Goal: Transaction & Acquisition: Download file/media

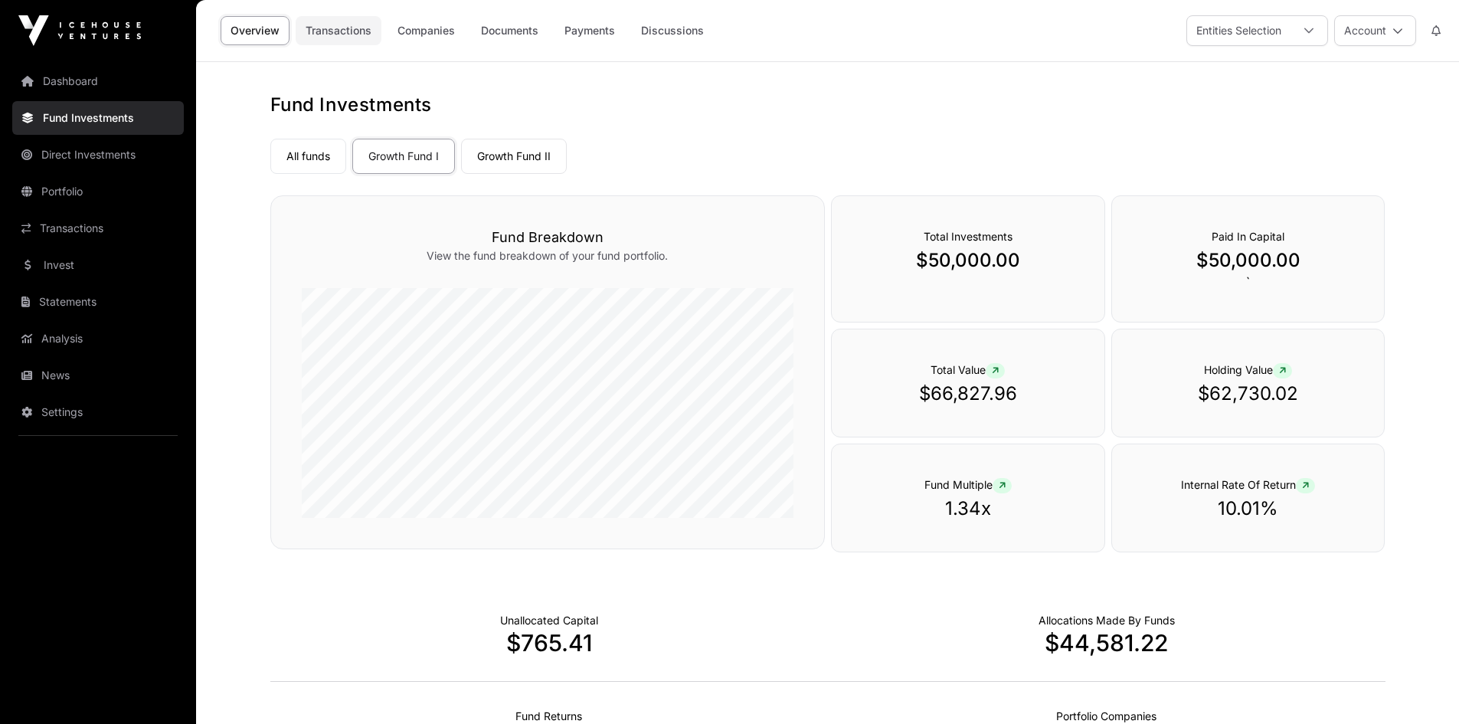
click at [357, 29] on link "Transactions" at bounding box center [339, 30] width 86 height 29
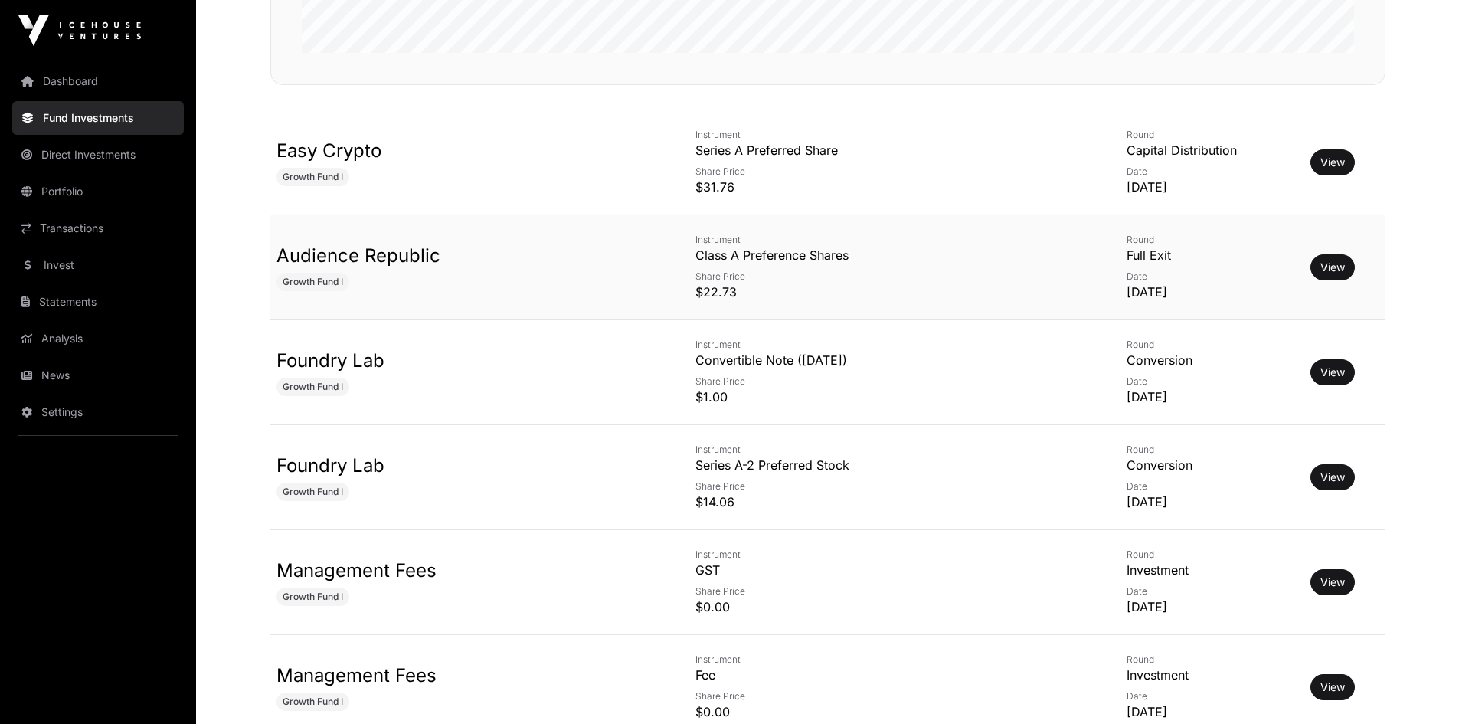
scroll to position [689, 0]
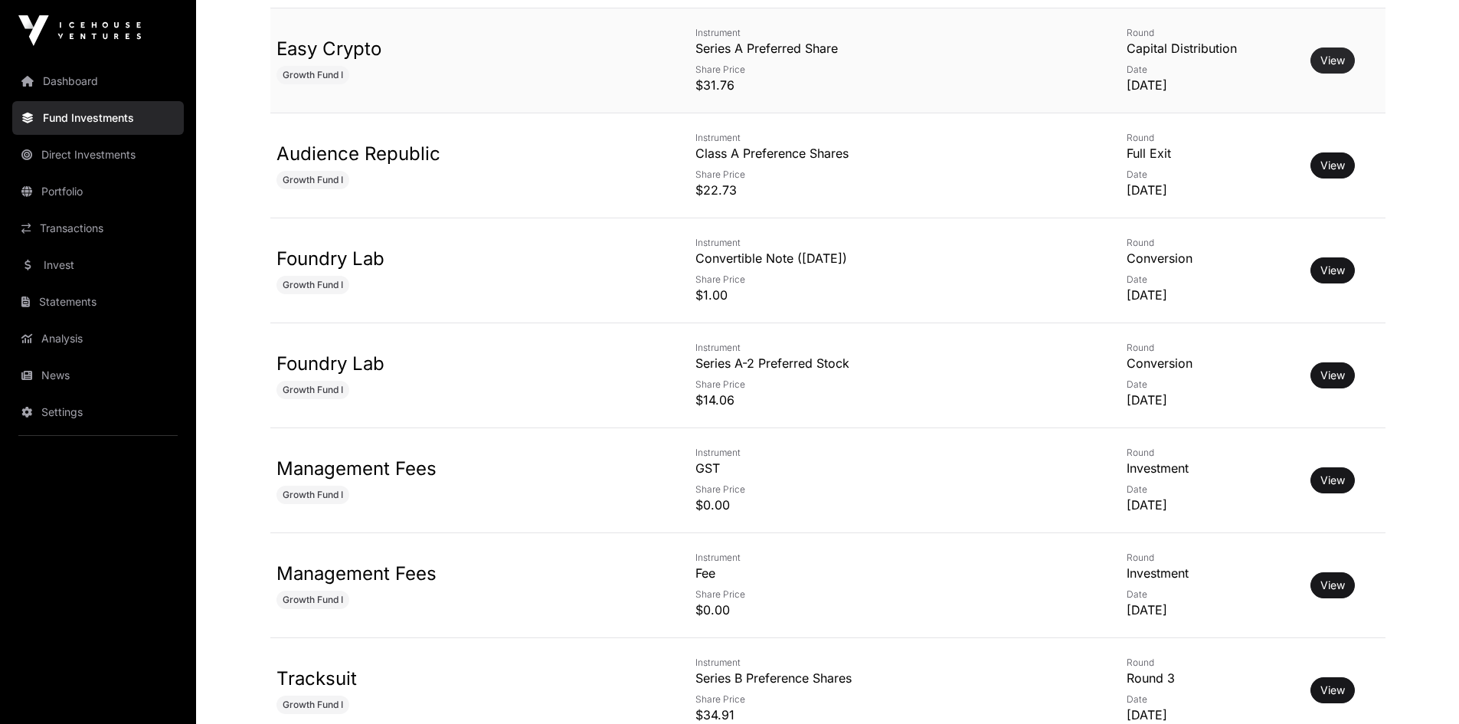
click at [1320, 67] on link "View" at bounding box center [1332, 60] width 25 height 15
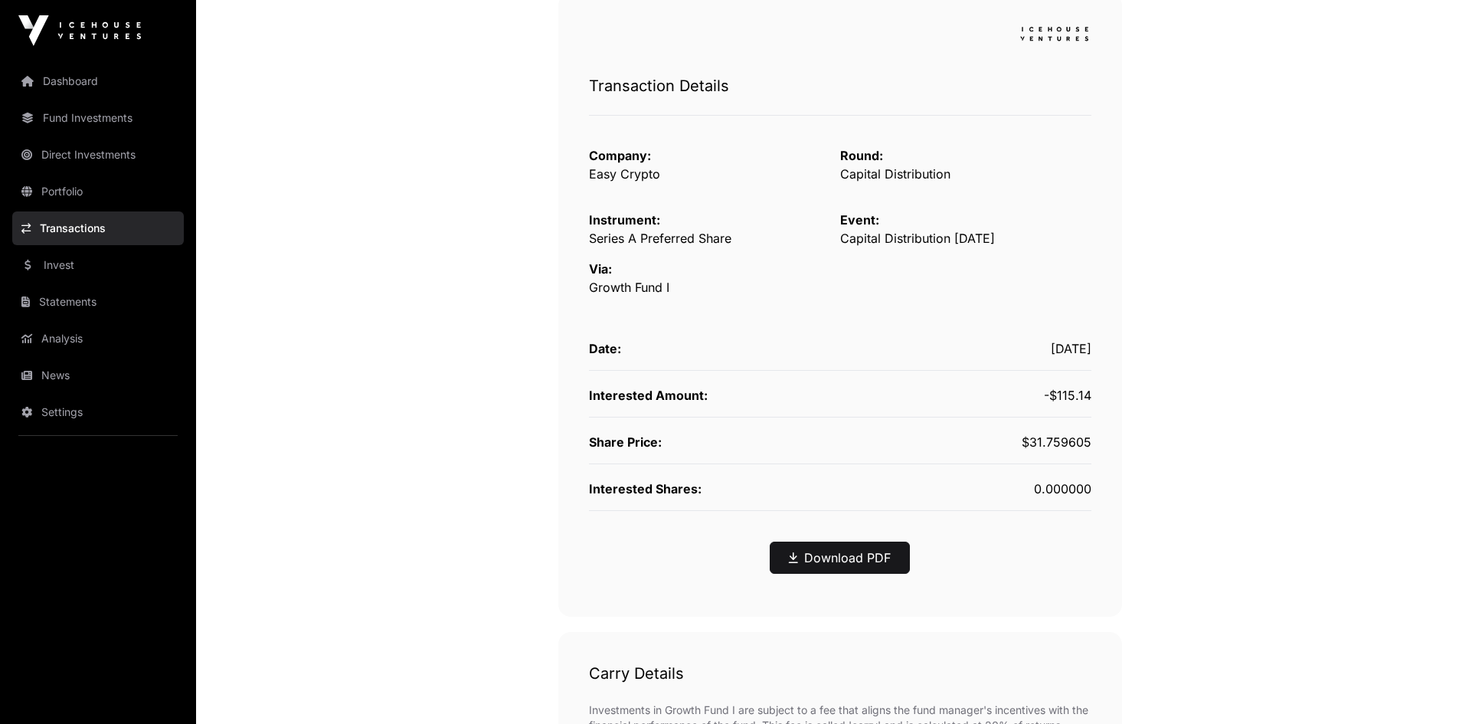
scroll to position [230, 0]
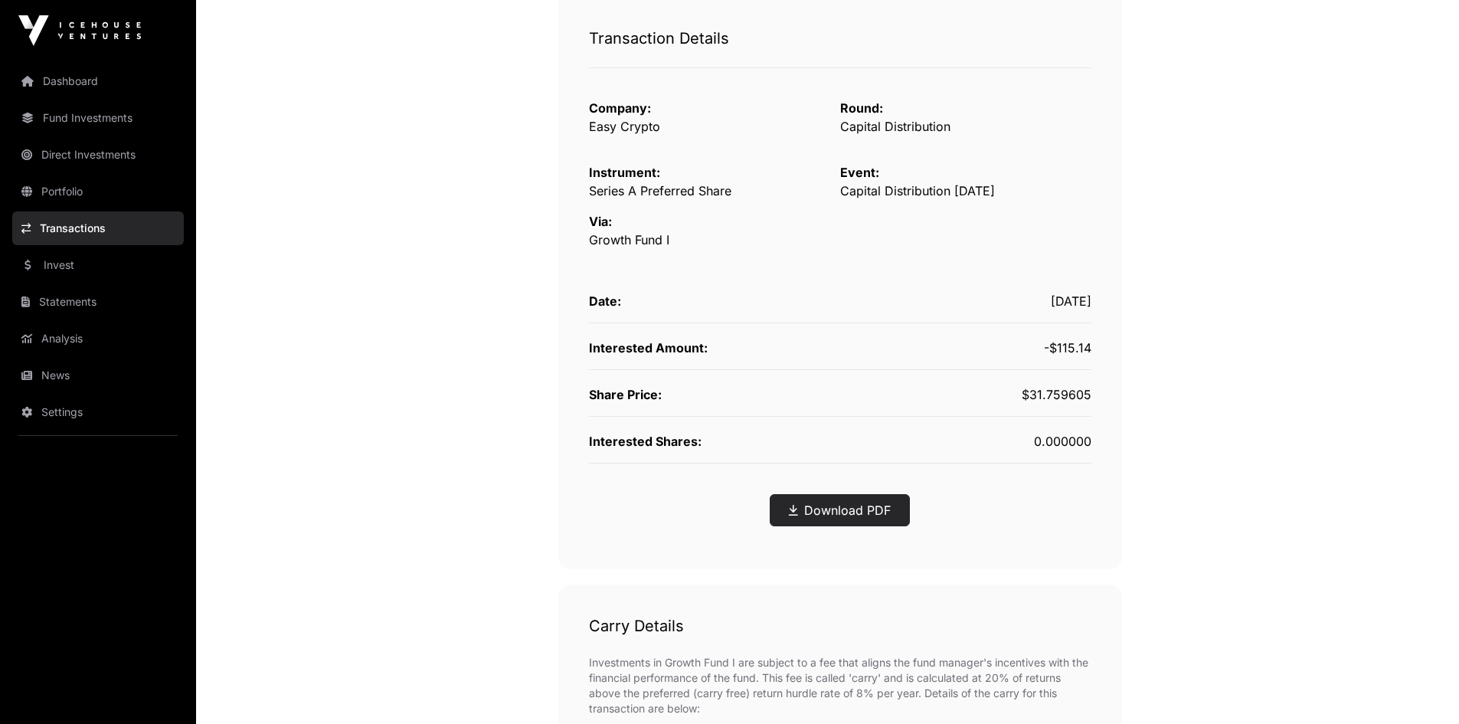
click at [844, 511] on link "Download PDF" at bounding box center [840, 510] width 102 height 18
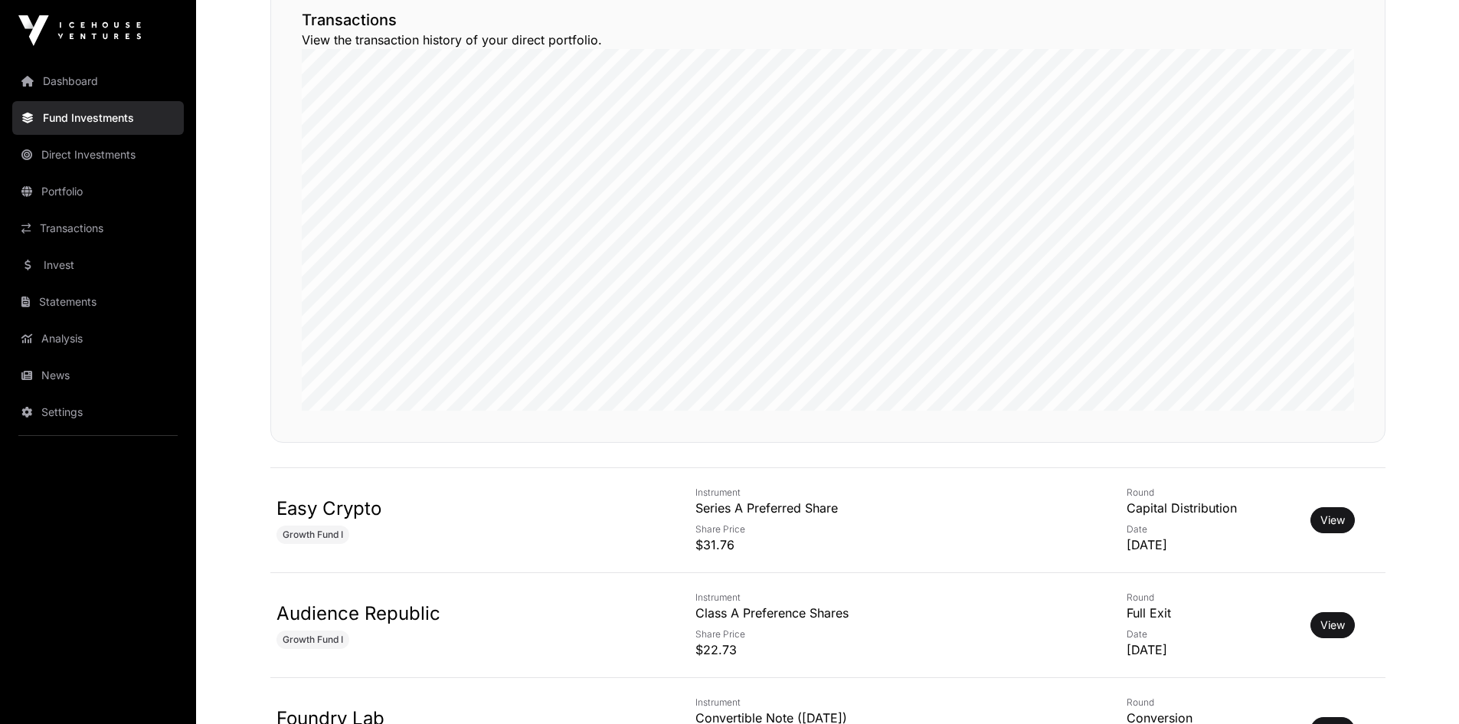
scroll to position [689, 0]
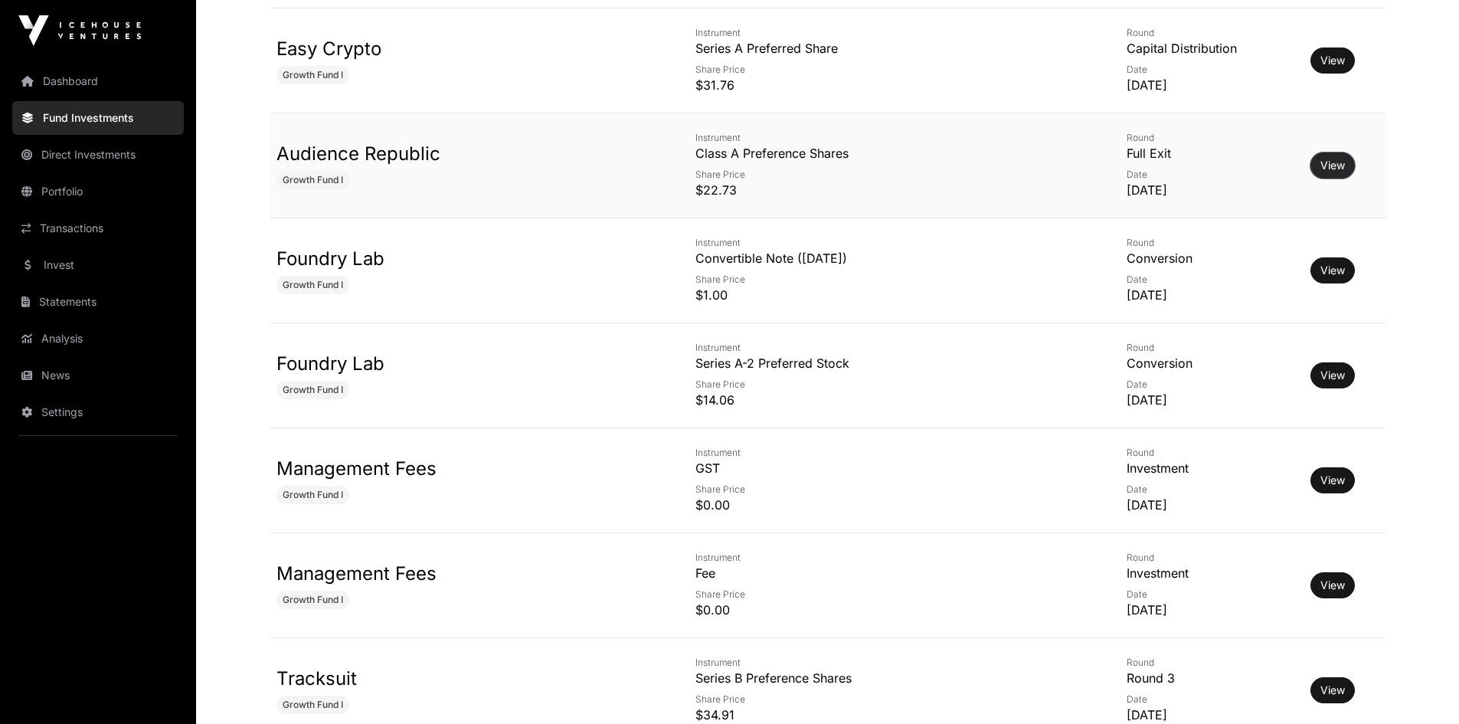
click at [1332, 170] on button "View" at bounding box center [1332, 165] width 44 height 26
click at [1320, 168] on link "View" at bounding box center [1332, 165] width 25 height 15
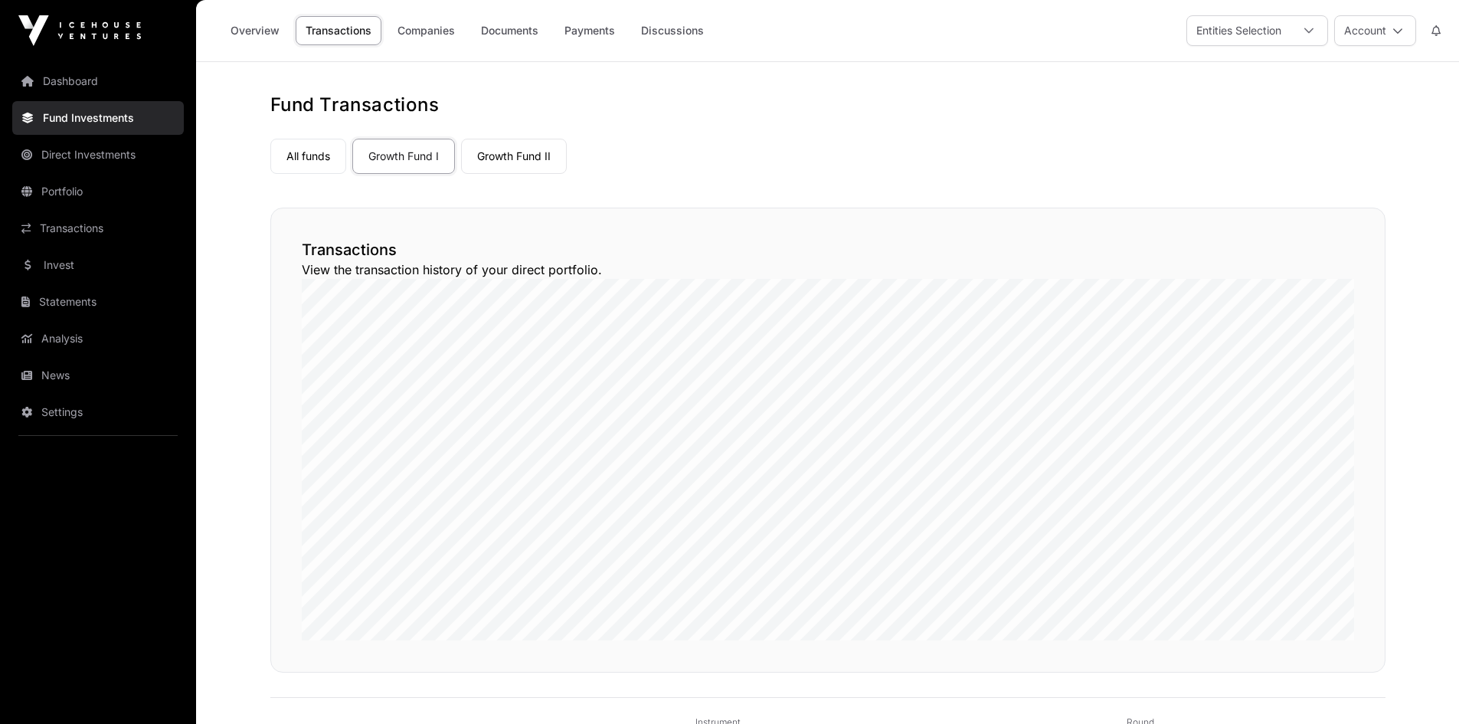
scroll to position [689, 0]
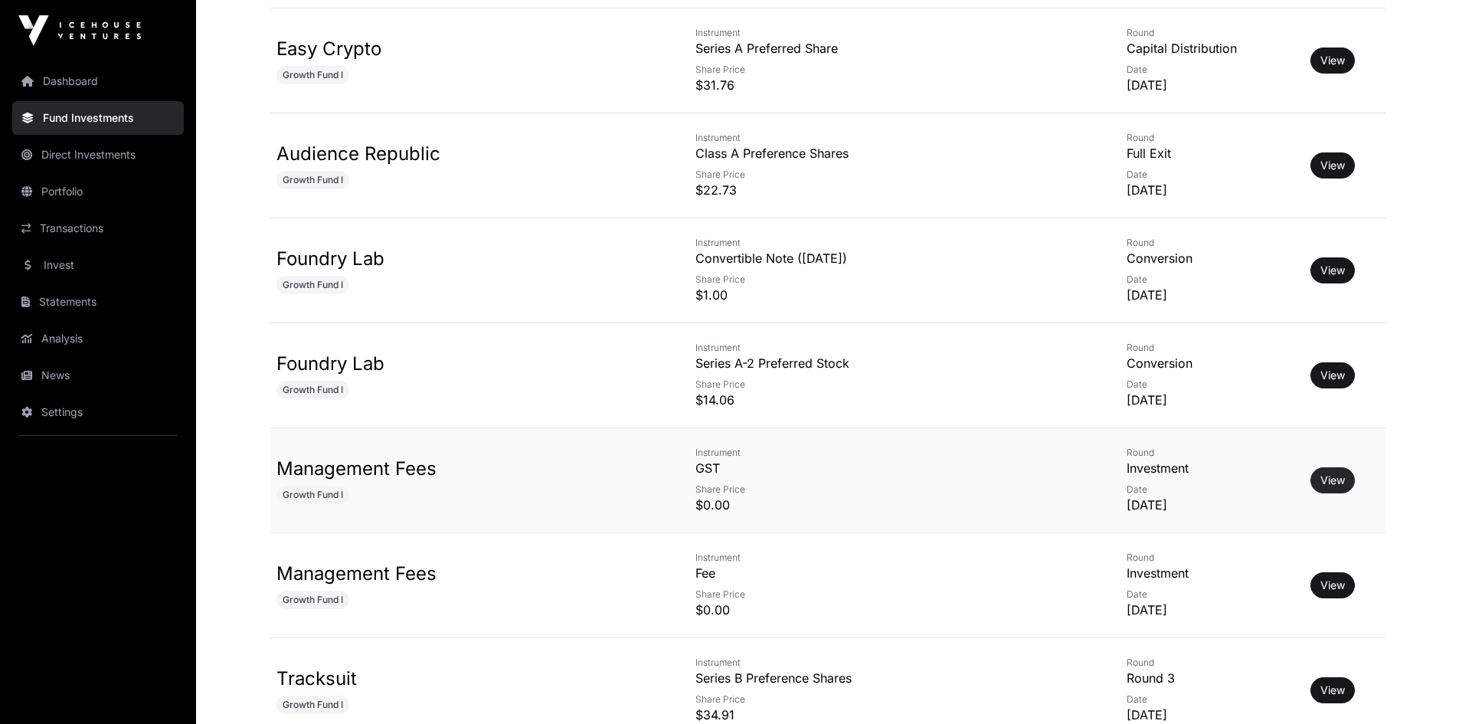
click at [1325, 482] on link "View" at bounding box center [1332, 479] width 25 height 15
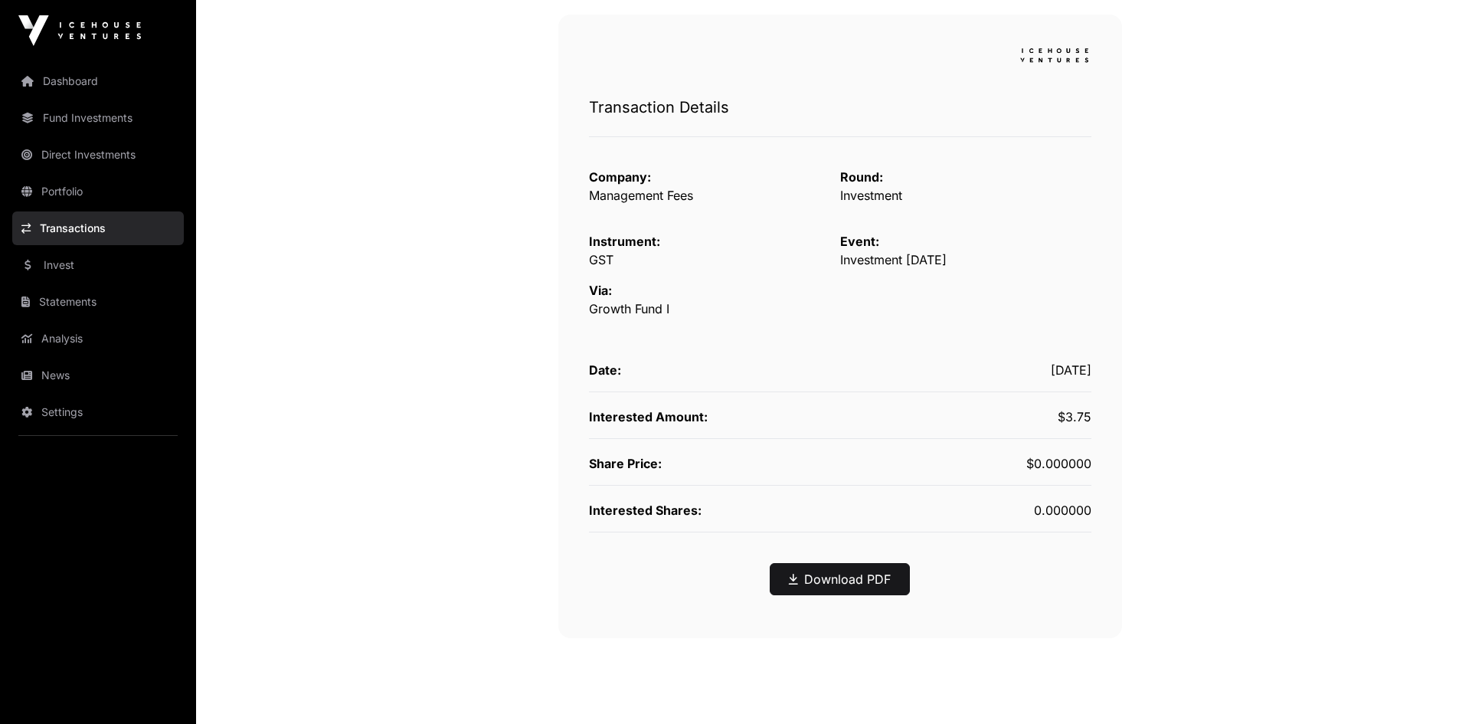
scroll to position [124, 0]
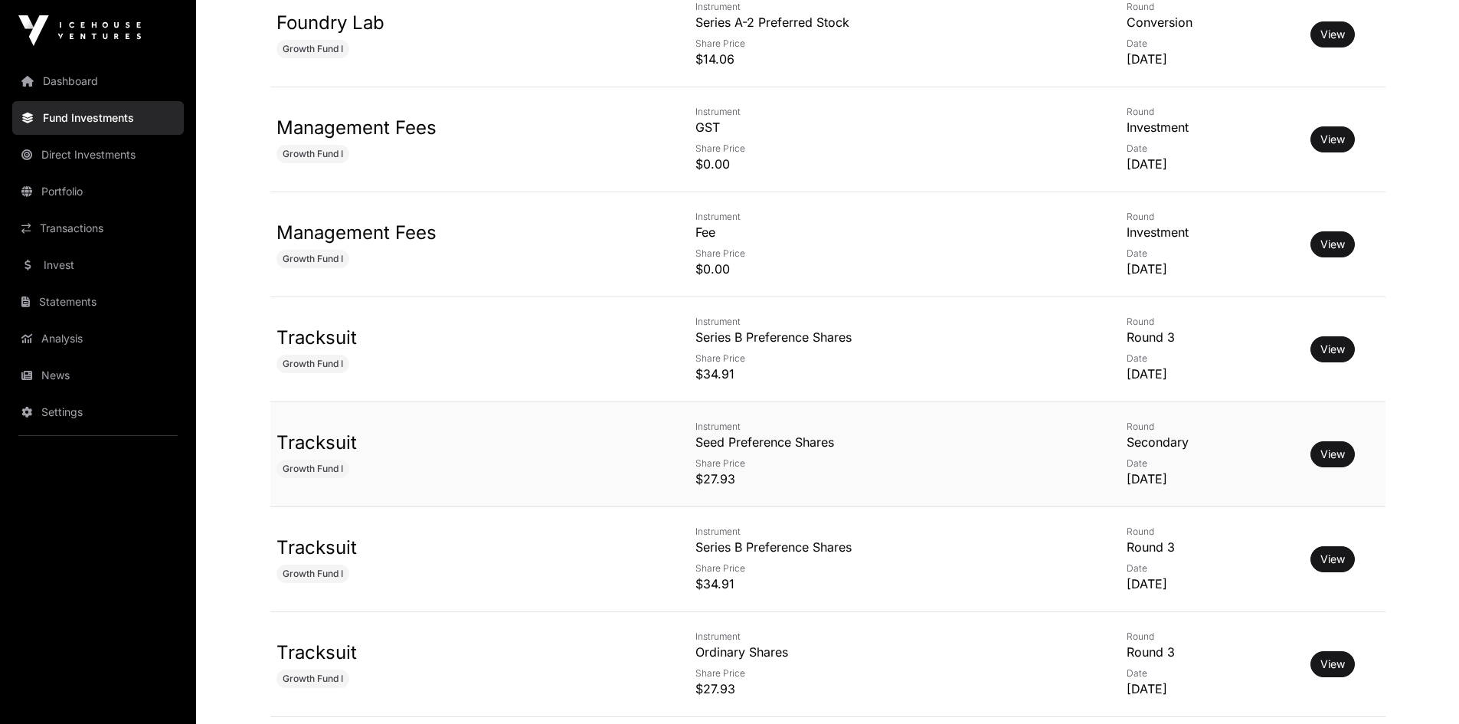
scroll to position [1072, 0]
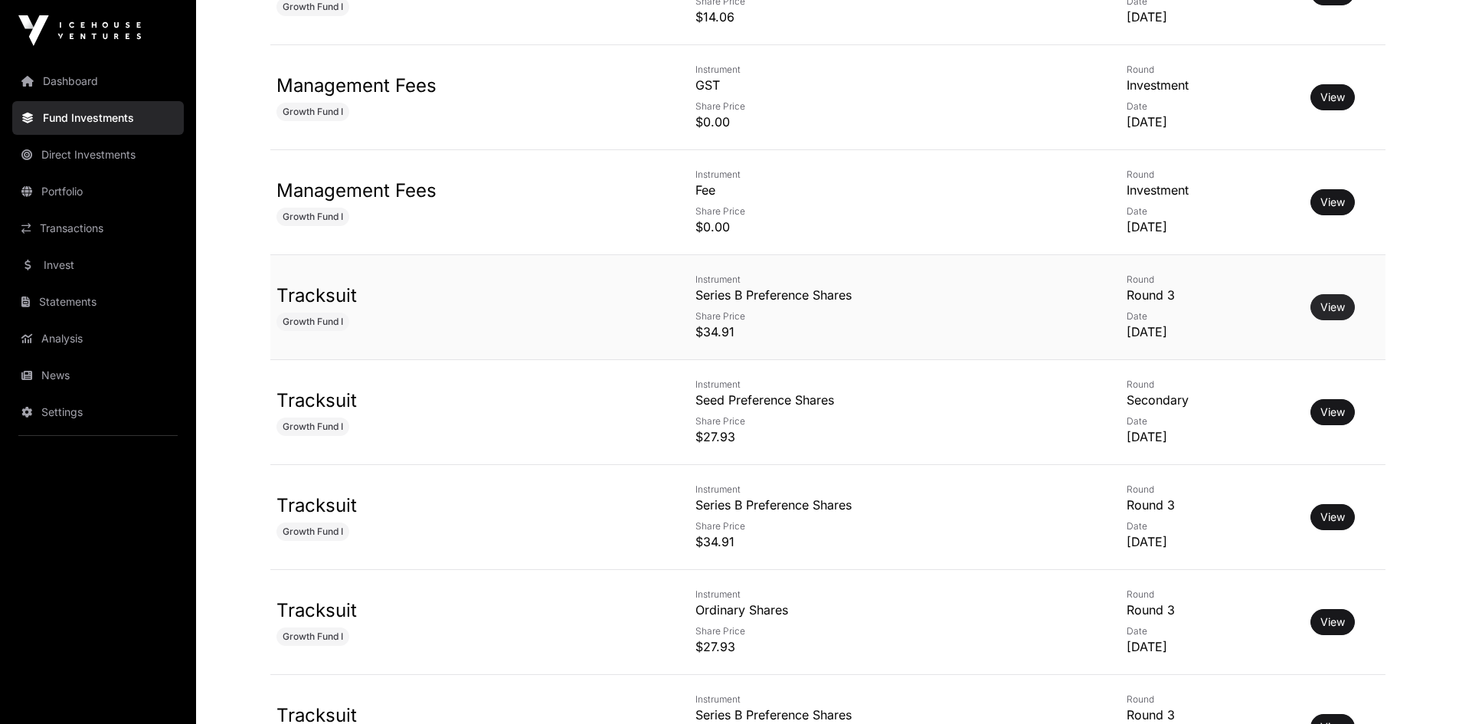
click at [1320, 309] on link "View" at bounding box center [1332, 306] width 25 height 15
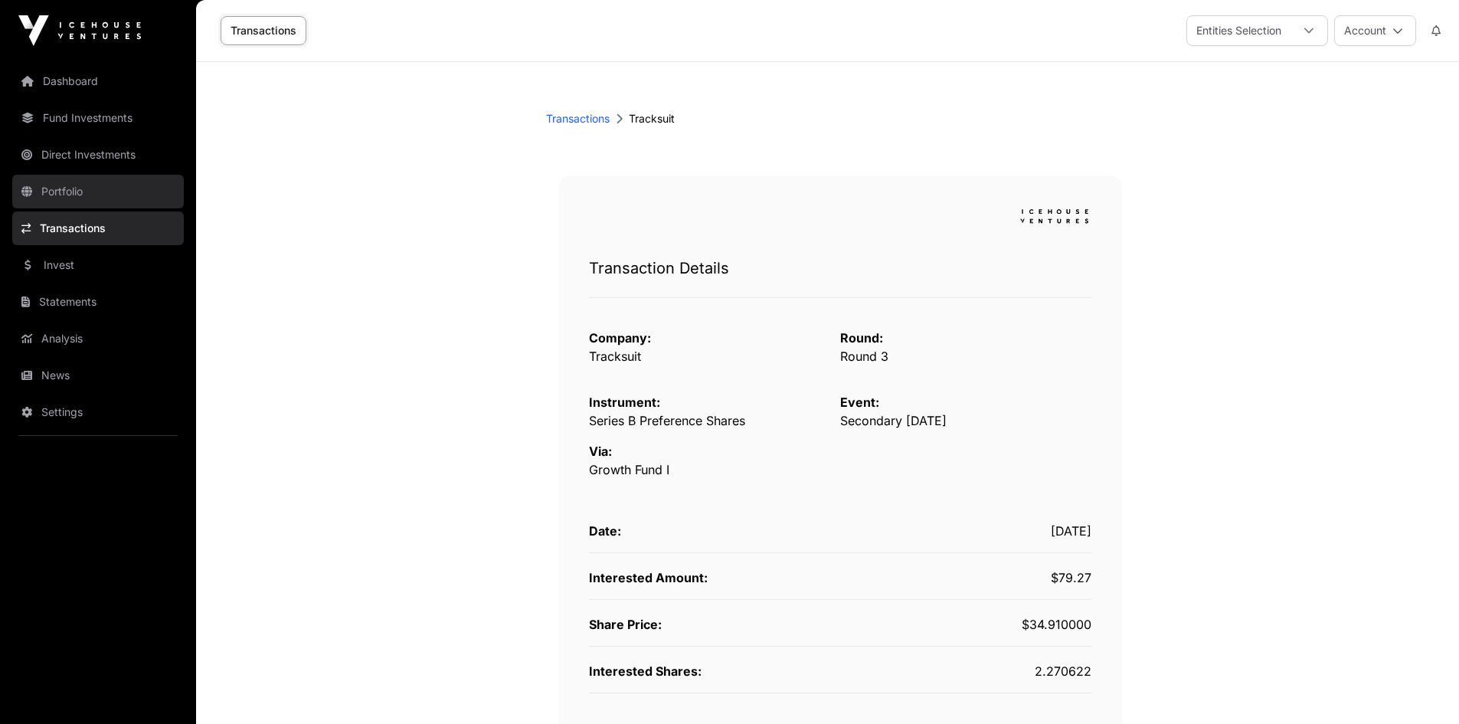
click at [93, 189] on link "Portfolio" at bounding box center [98, 192] width 172 height 34
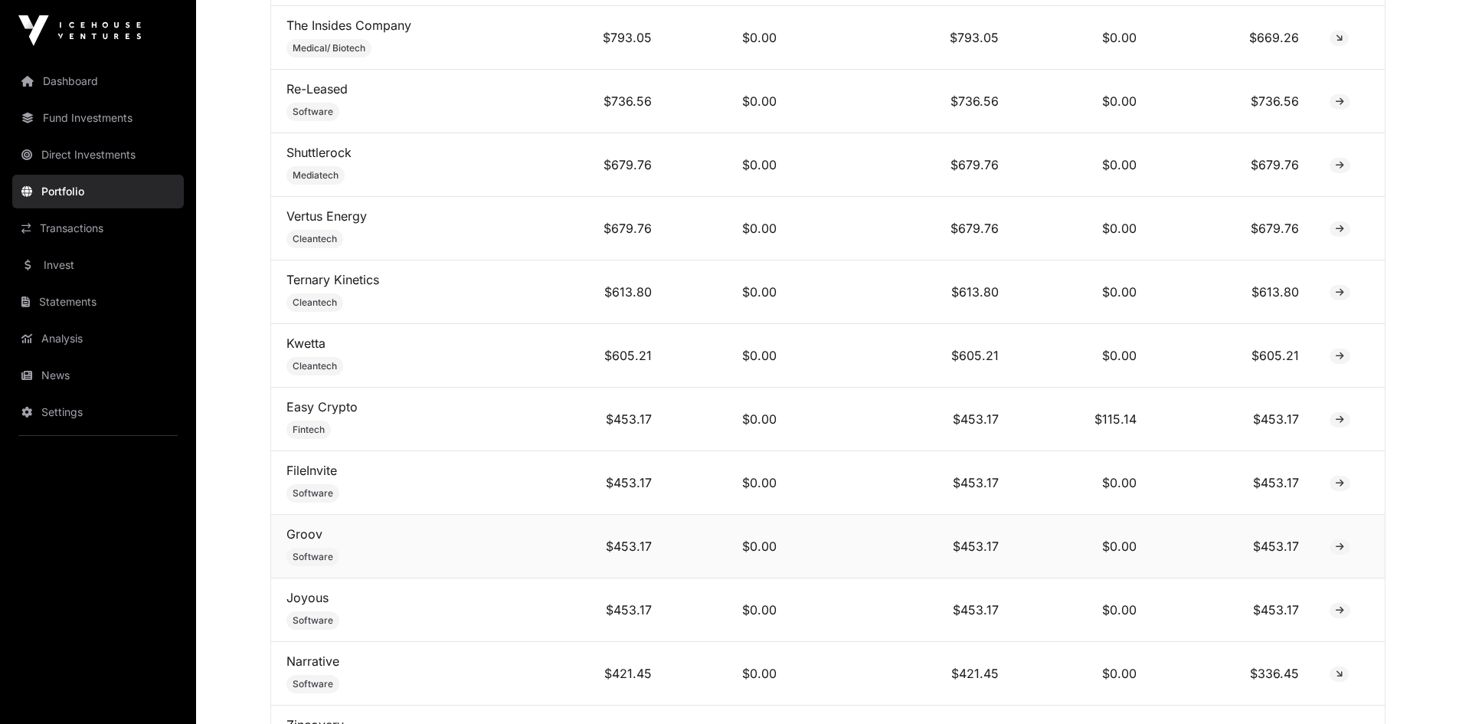
scroll to position [2067, 0]
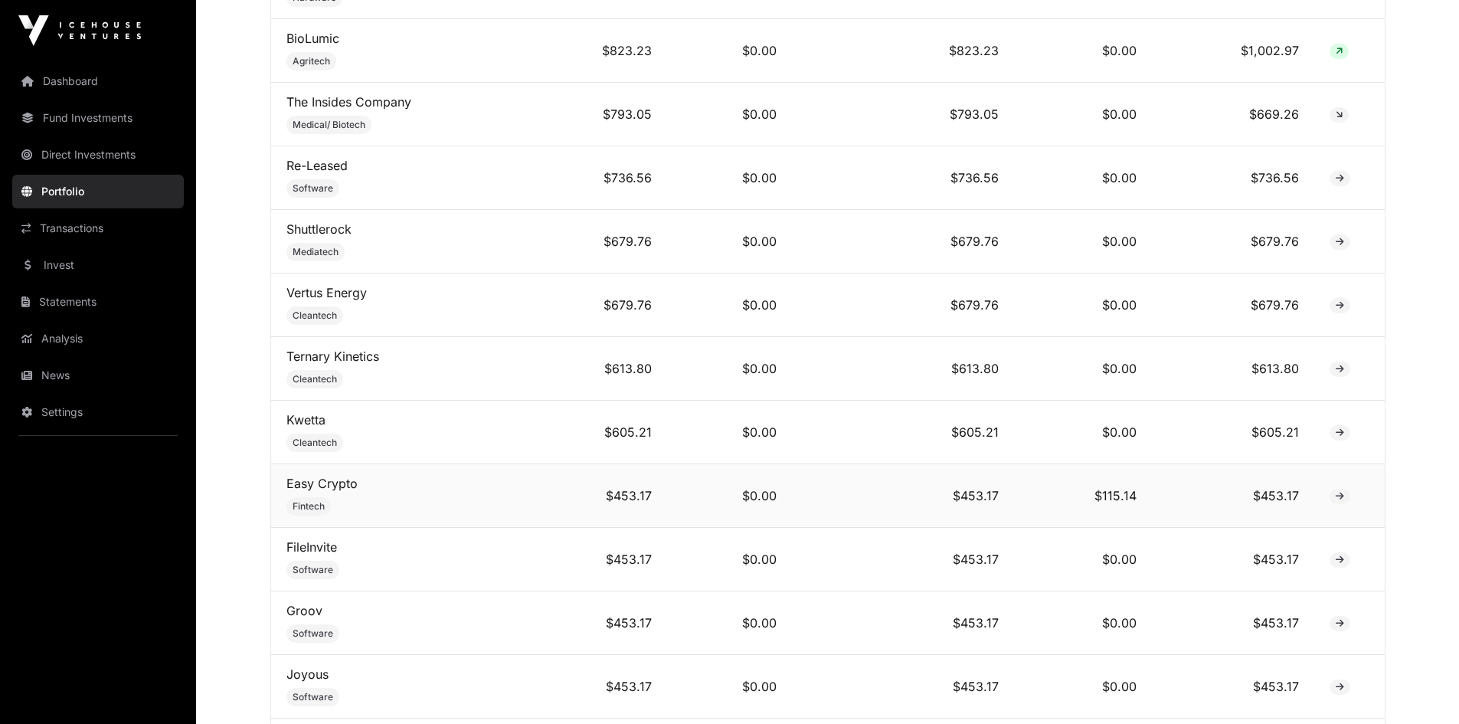
click at [1336, 501] on icon at bounding box center [1339, 496] width 8 height 9
click at [321, 491] on link "Easy Crypto" at bounding box center [321, 483] width 71 height 15
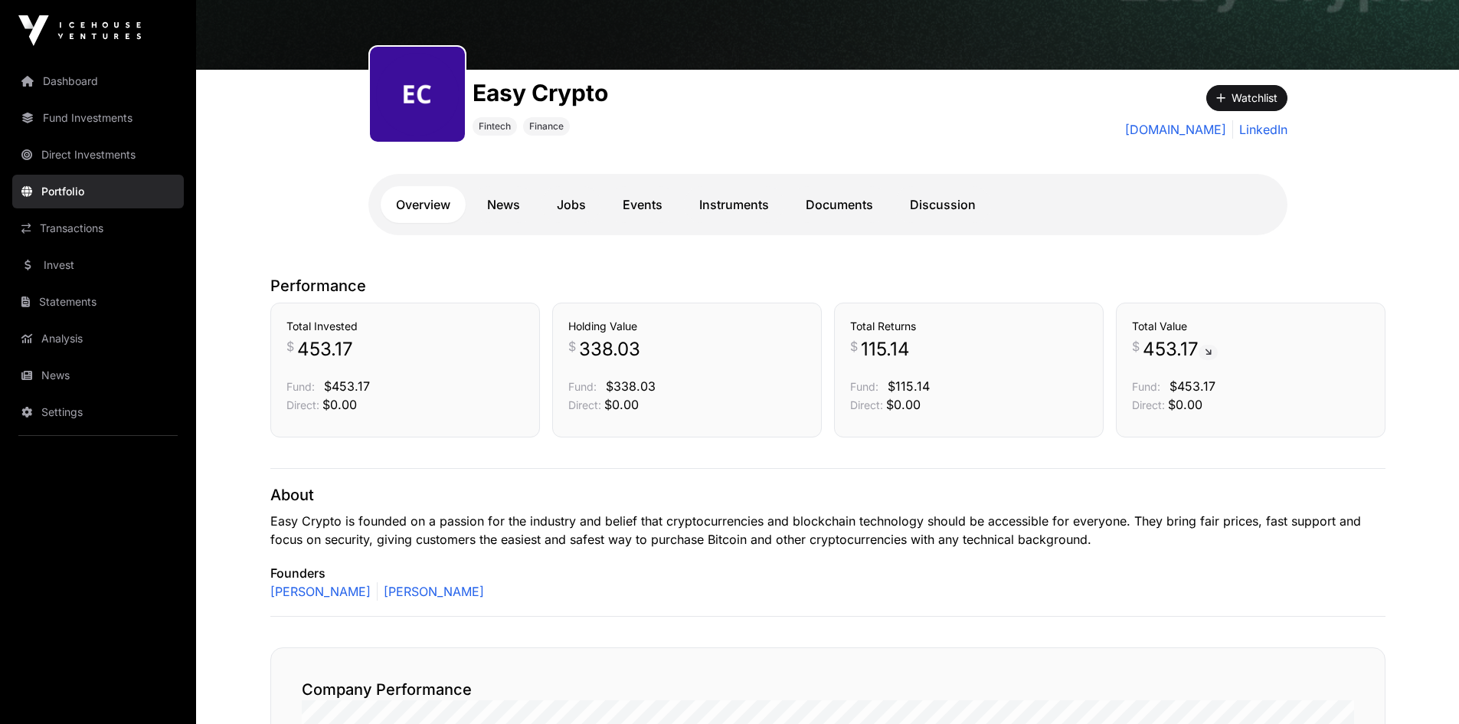
scroll to position [77, 0]
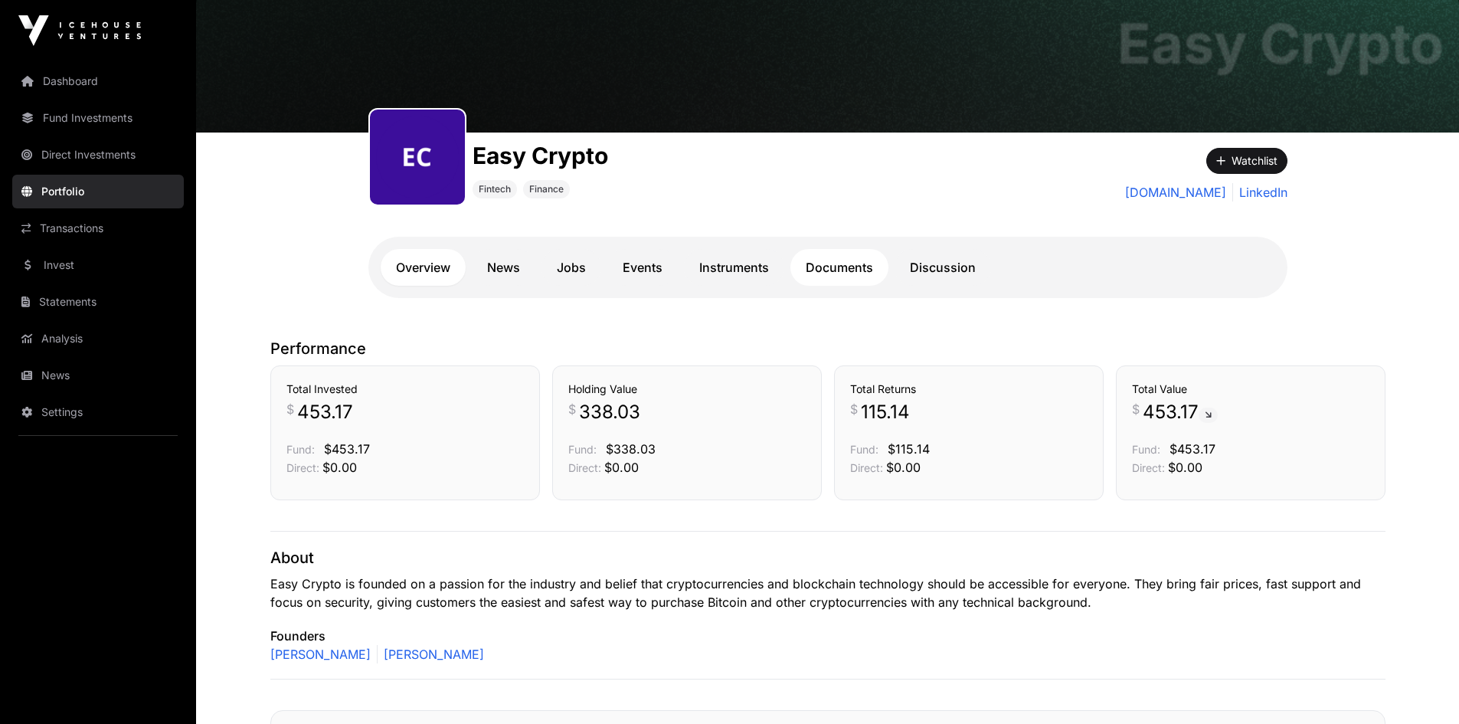
click at [841, 272] on link "Documents" at bounding box center [839, 267] width 98 height 37
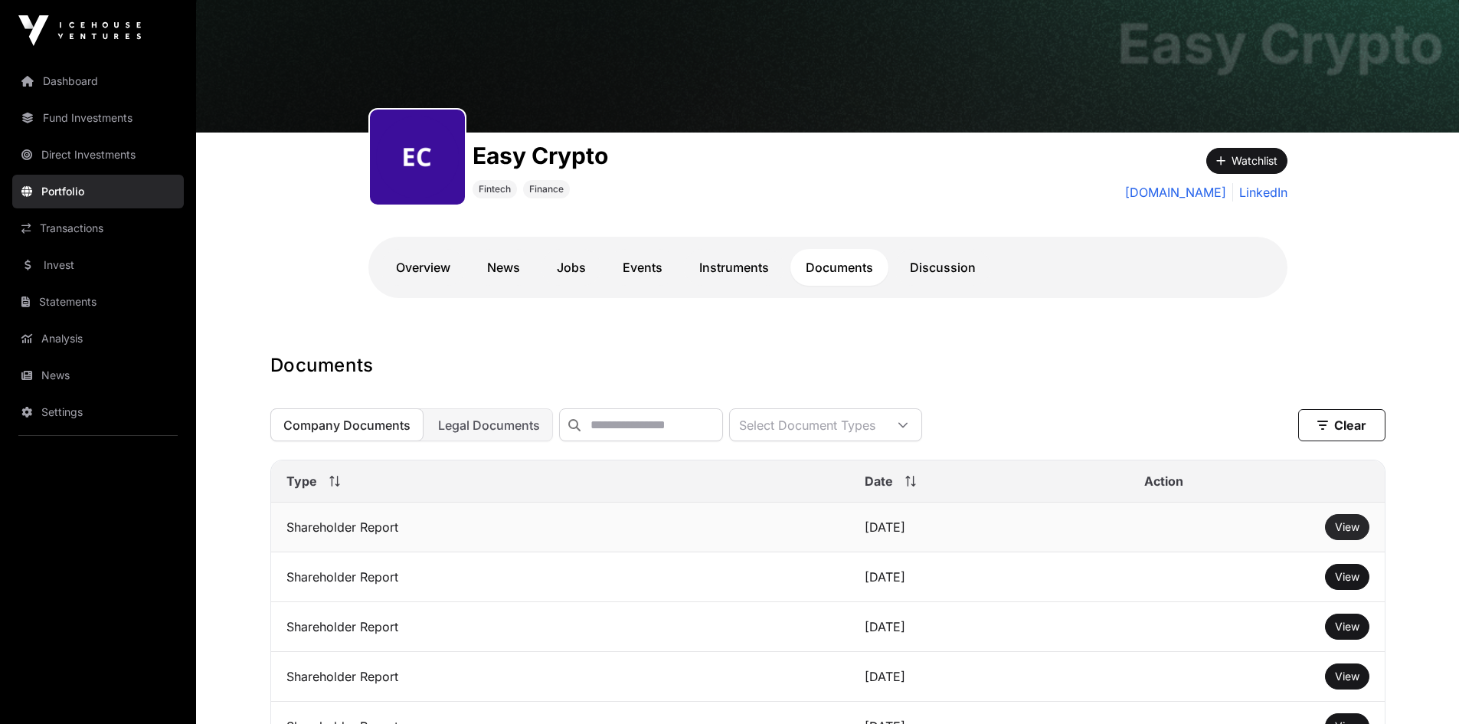
click at [1342, 533] on span "View" at bounding box center [1347, 526] width 25 height 13
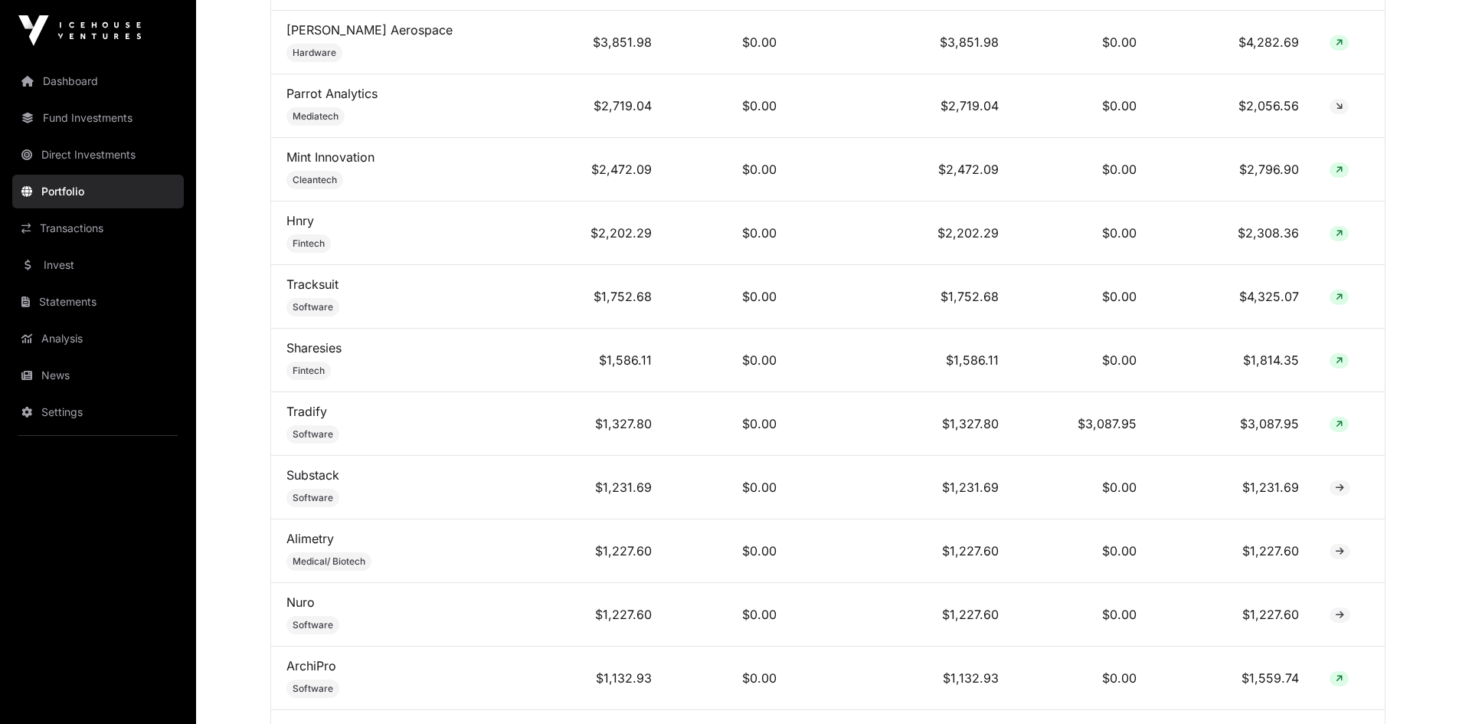
scroll to position [613, 0]
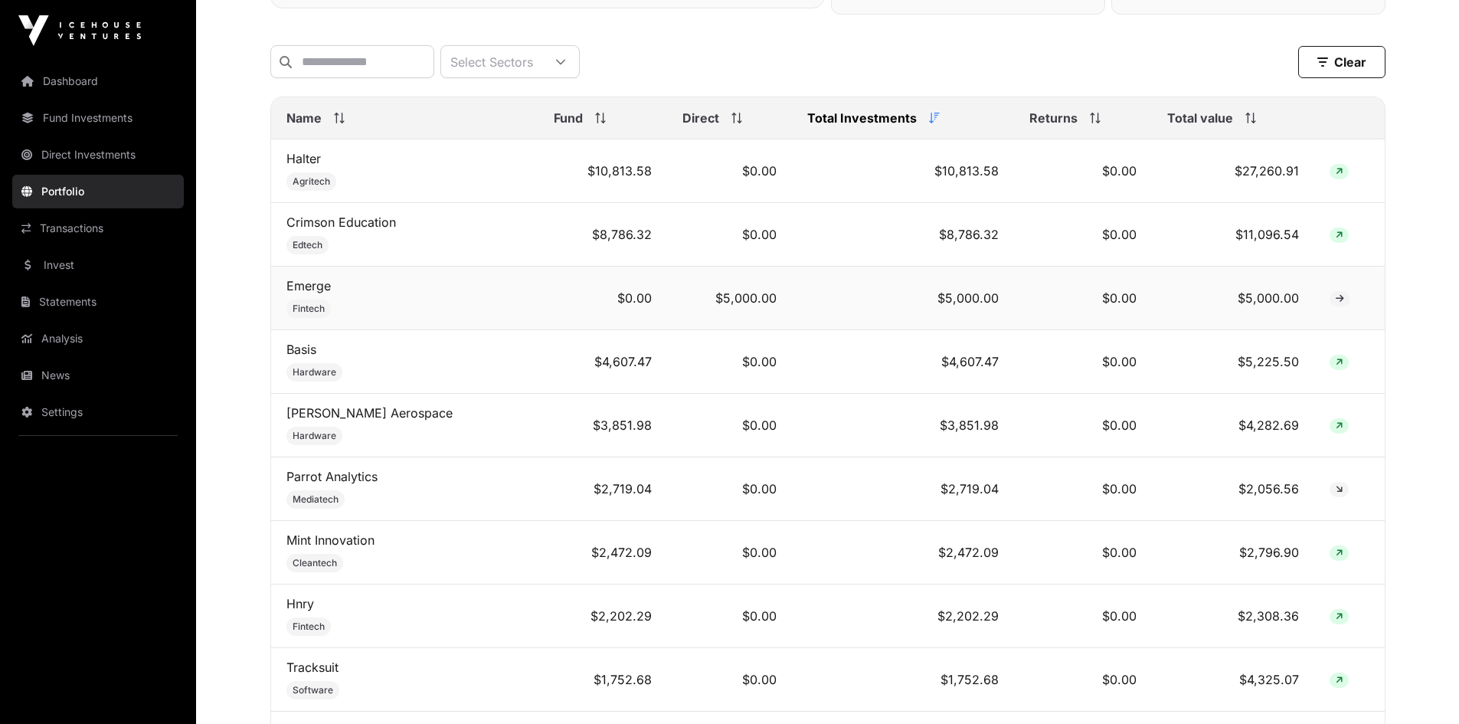
click at [1337, 303] on icon at bounding box center [1339, 298] width 8 height 9
click at [297, 293] on link "Emerge" at bounding box center [308, 285] width 44 height 15
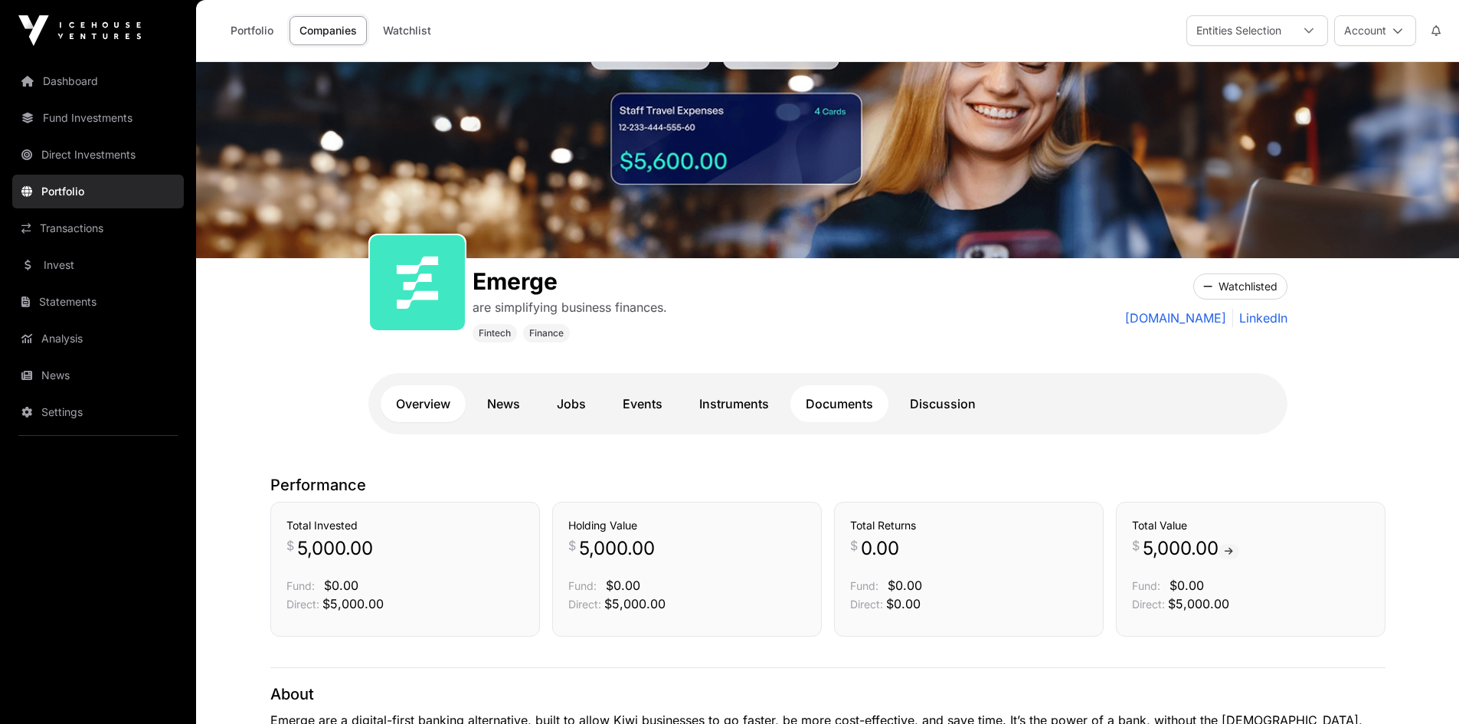
click at [843, 403] on link "Documents" at bounding box center [839, 403] width 98 height 37
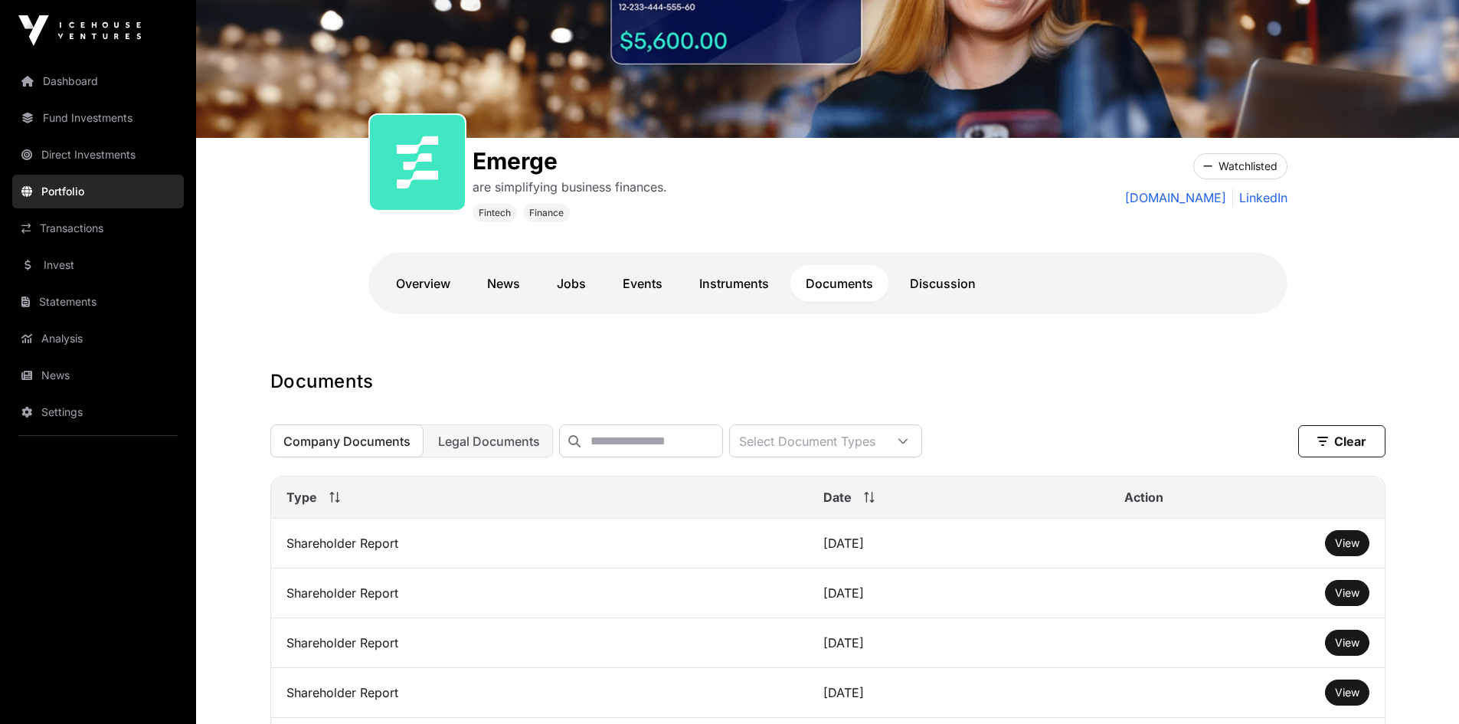
scroll to position [153, 0]
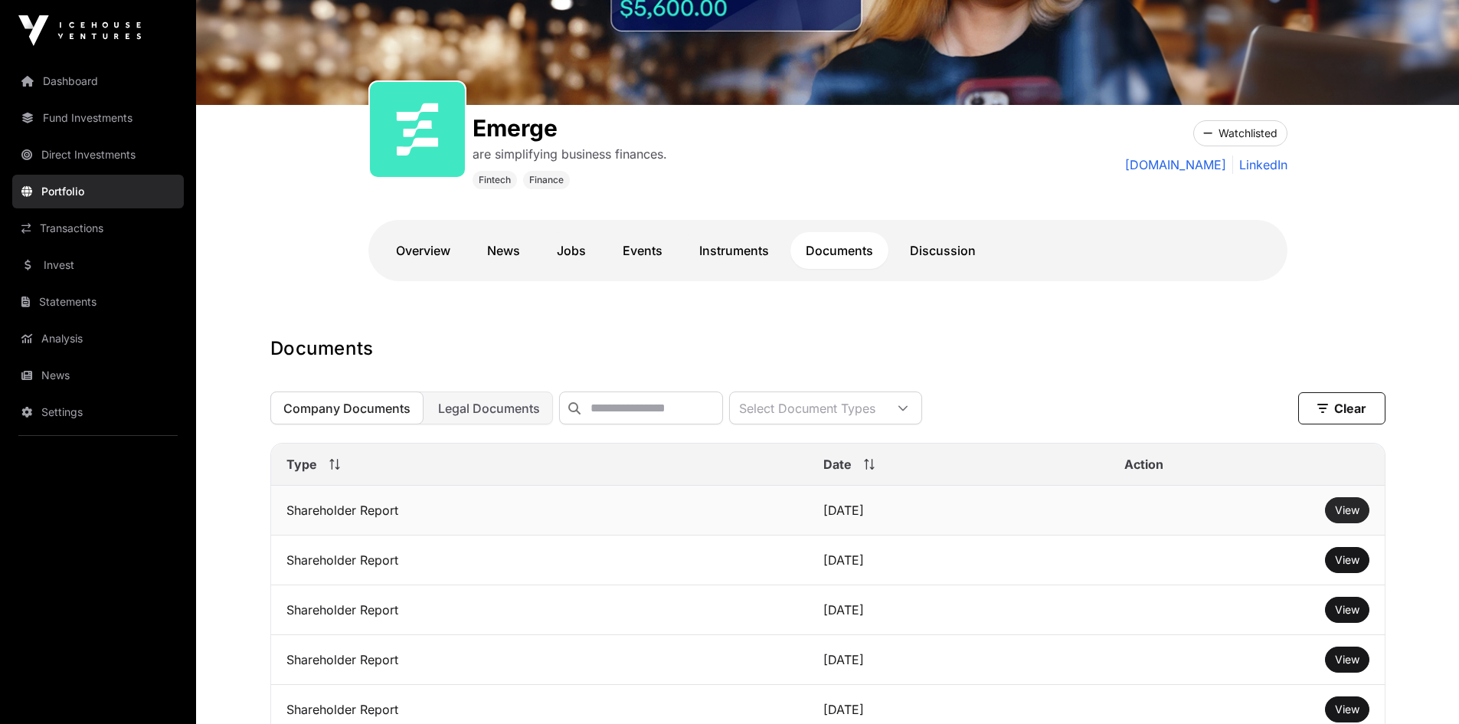
click at [1344, 518] on link "View" at bounding box center [1347, 509] width 25 height 15
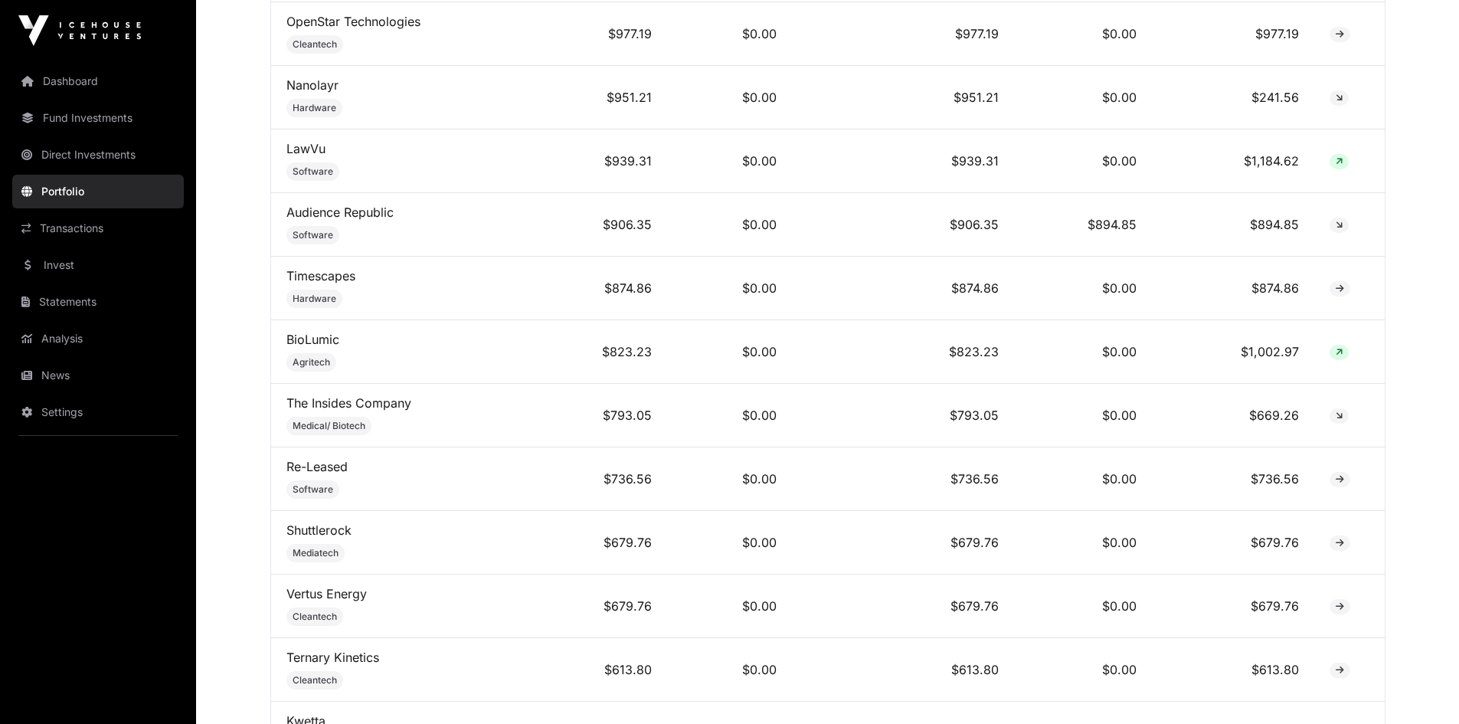
scroll to position [1739, 0]
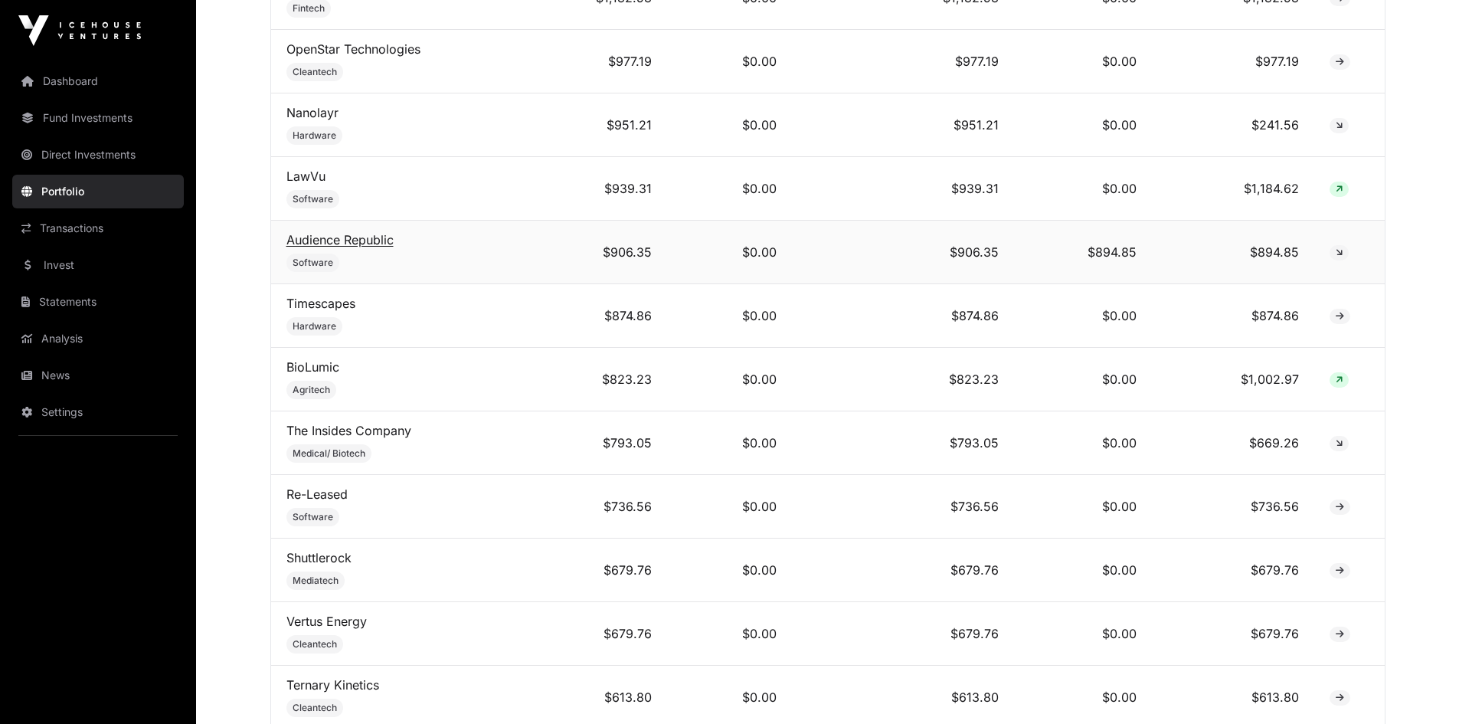
click at [368, 247] on link "Audience Republic" at bounding box center [339, 239] width 107 height 15
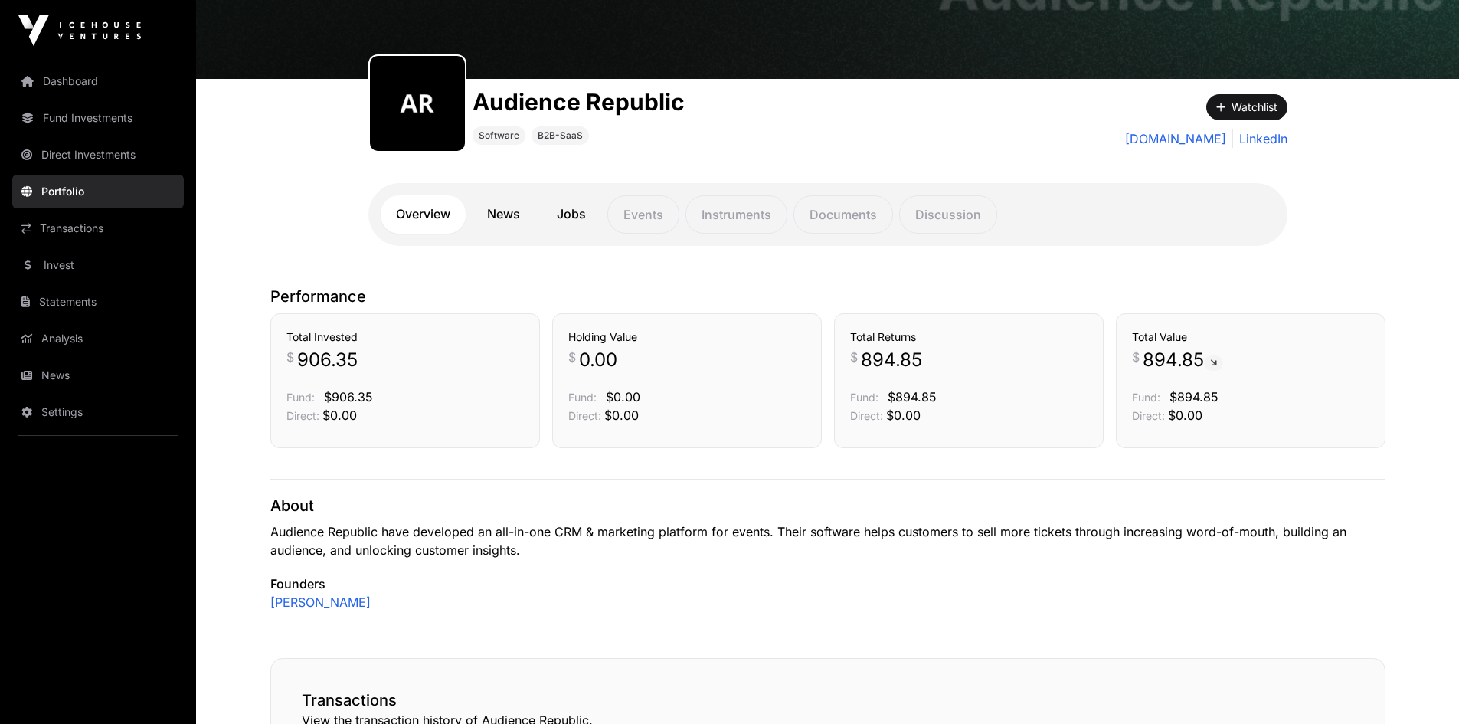
scroll to position [153, 0]
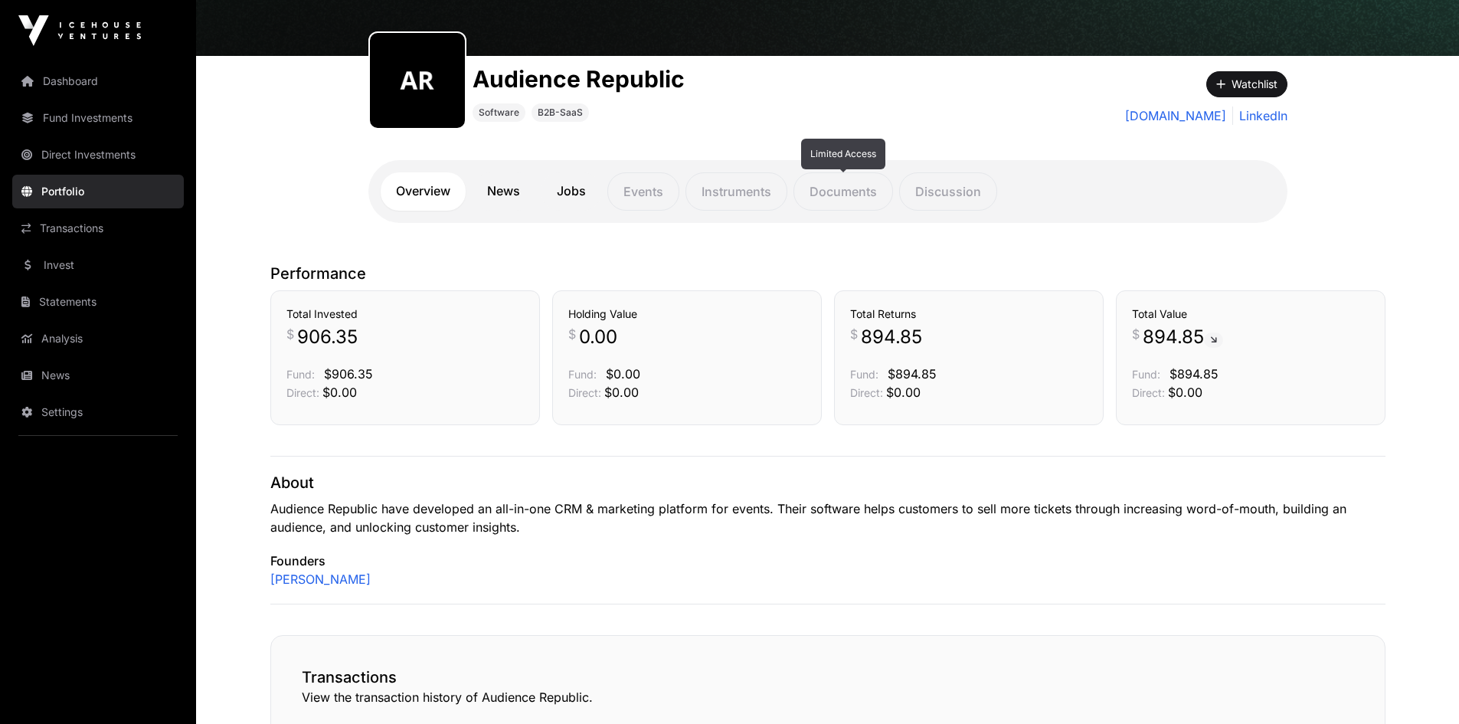
click at [845, 201] on p "Documents" at bounding box center [843, 191] width 100 height 38
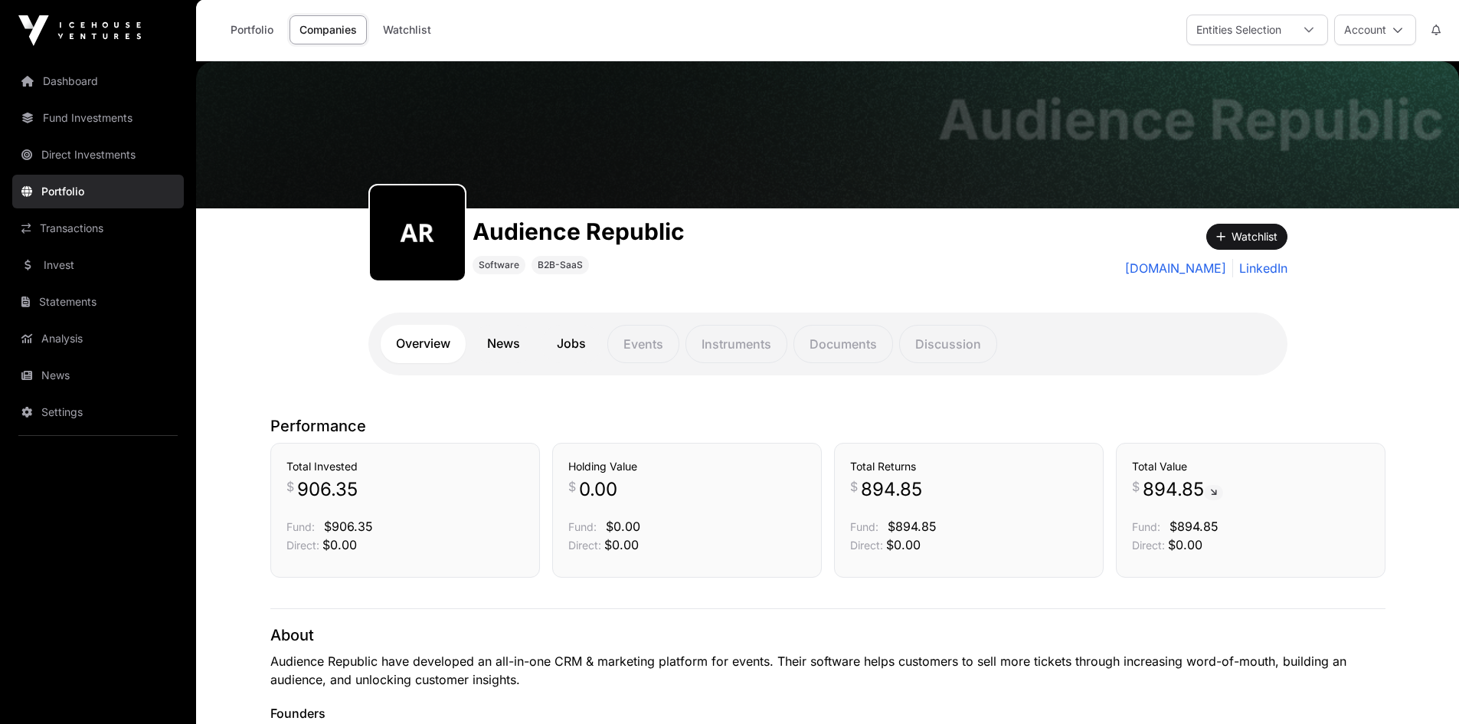
scroll to position [0, 0]
click at [824, 348] on p "Documents" at bounding box center [843, 344] width 100 height 38
click at [972, 345] on p "Discussion" at bounding box center [948, 344] width 98 height 38
click at [822, 351] on p "Documents" at bounding box center [843, 344] width 100 height 38
click at [80, 156] on link "Direct Investments" at bounding box center [98, 155] width 172 height 34
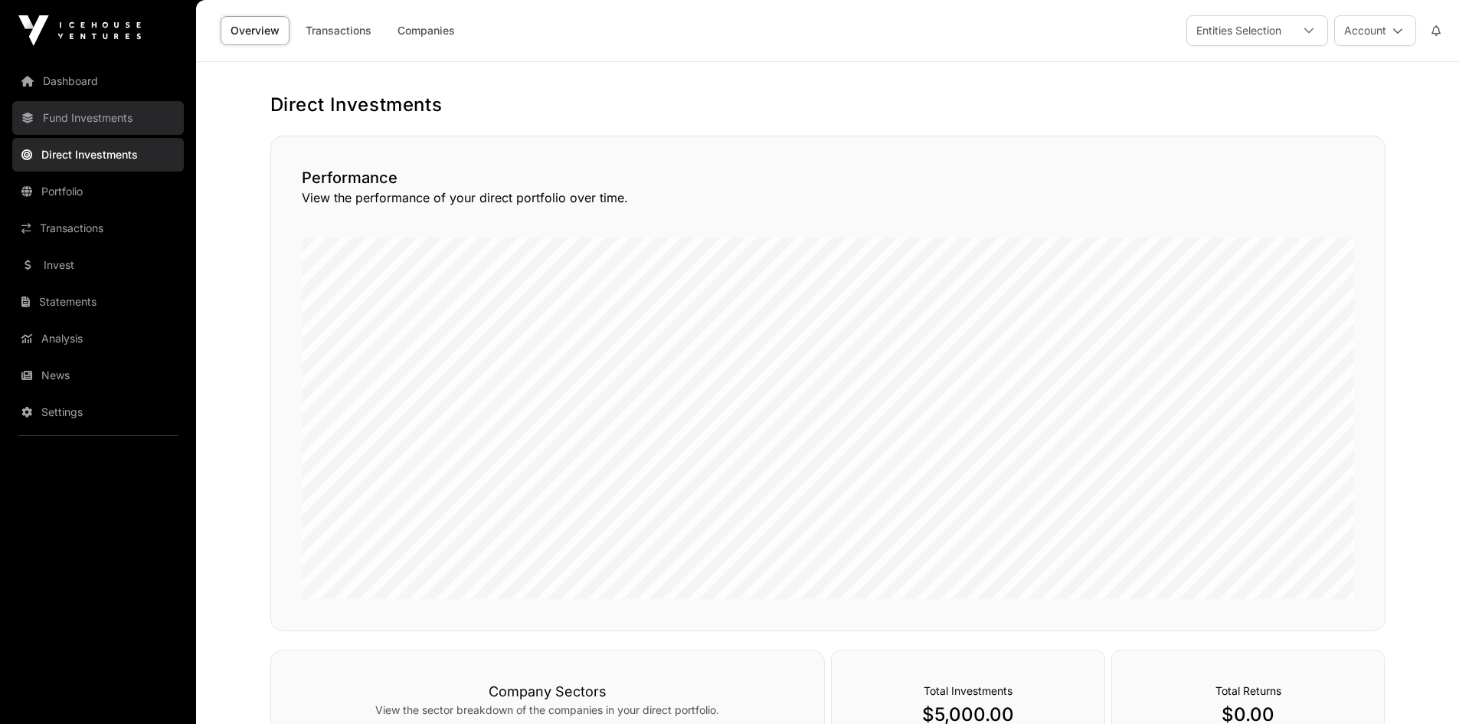
click at [84, 126] on link "Fund Investments" at bounding box center [98, 118] width 172 height 34
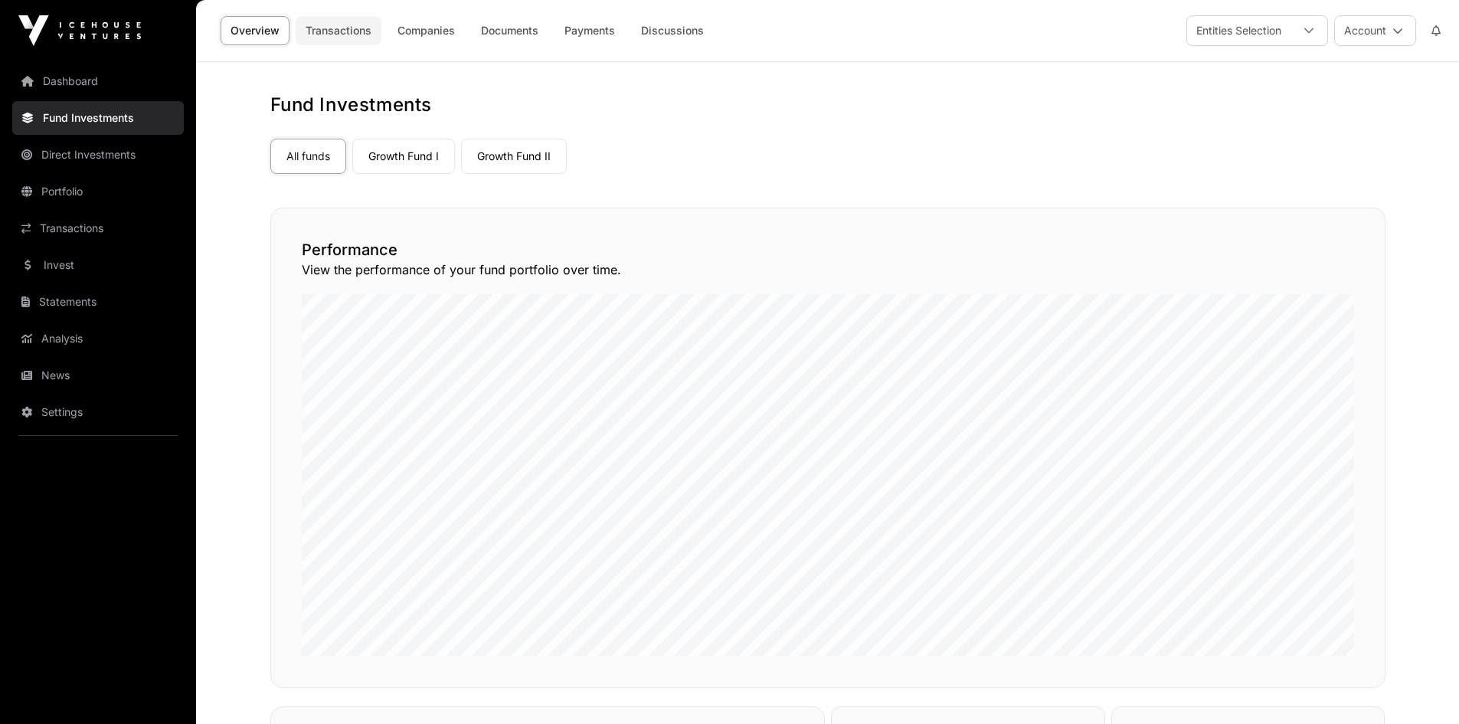
click at [325, 32] on link "Transactions" at bounding box center [339, 30] width 86 height 29
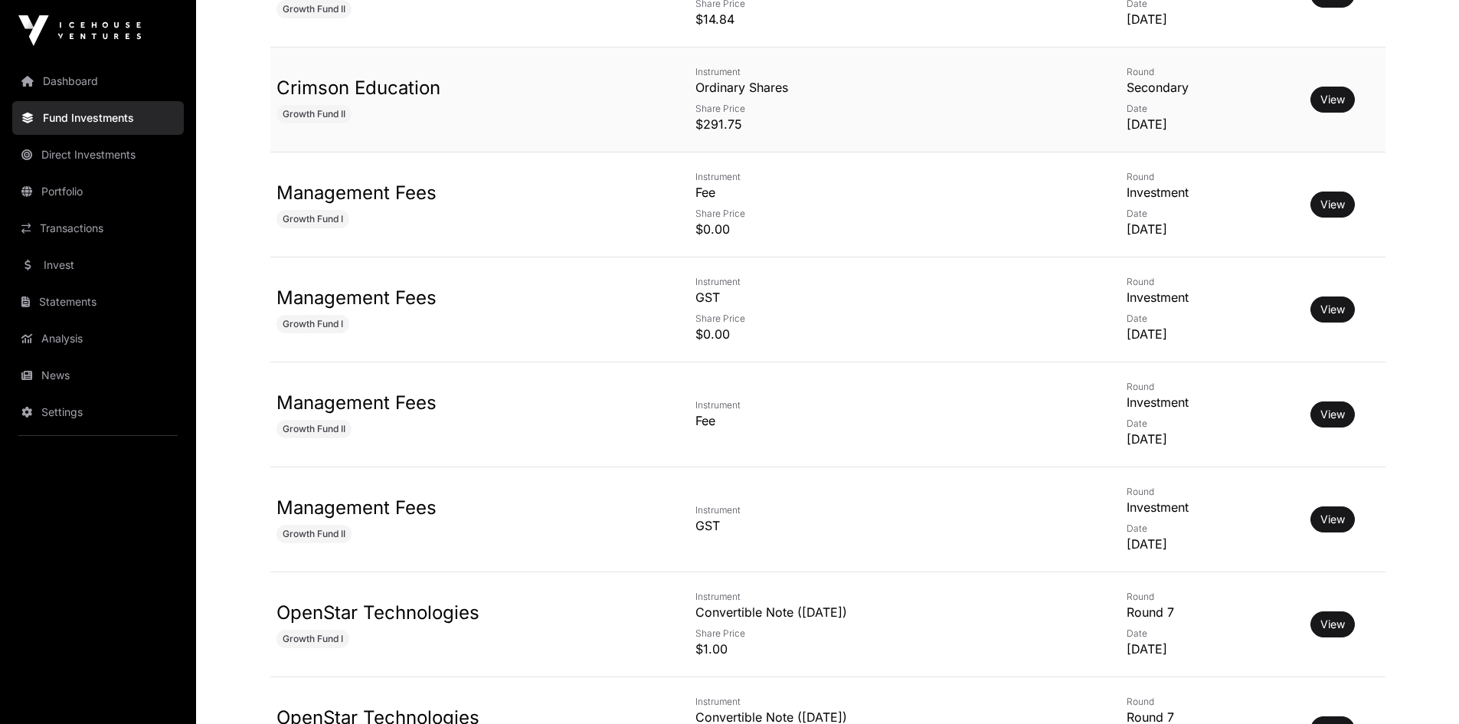
scroll to position [4058, 0]
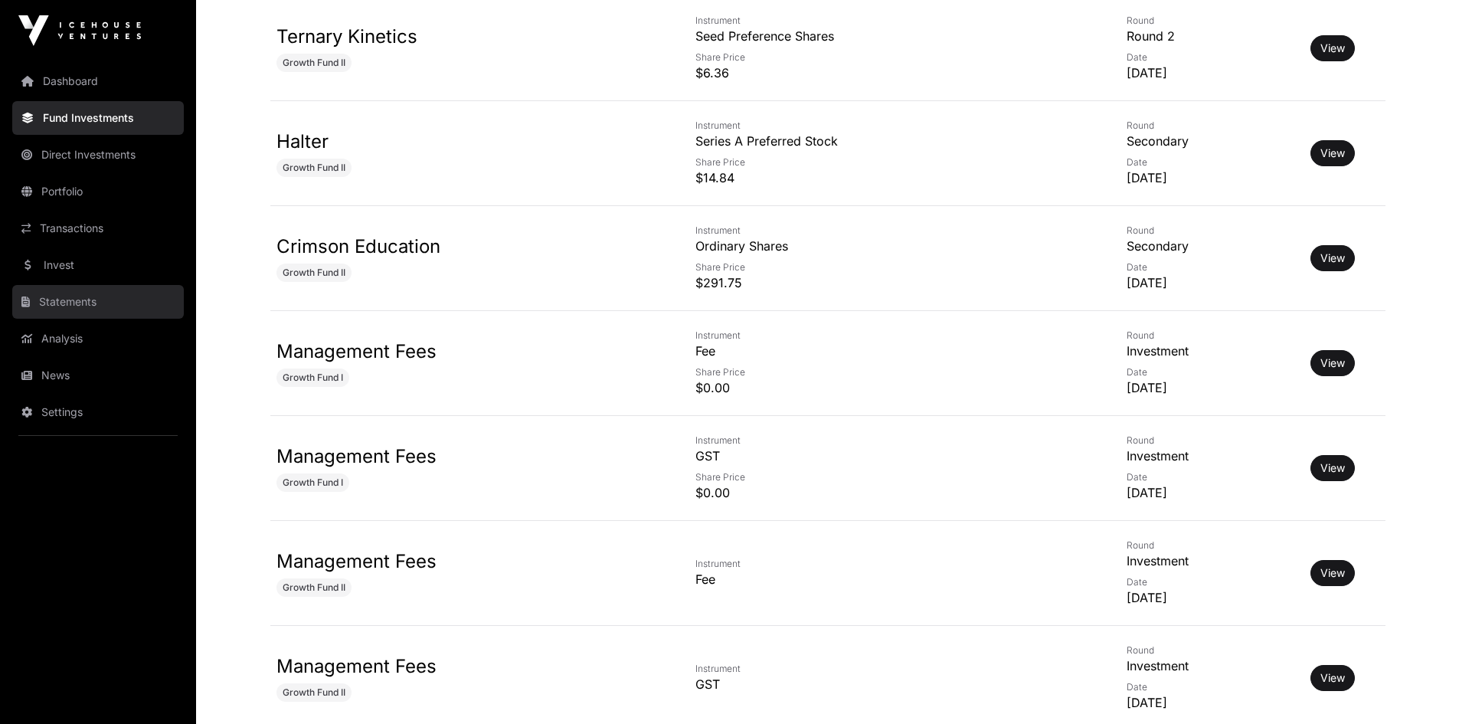
click at [77, 306] on link "Statements" at bounding box center [98, 302] width 172 height 34
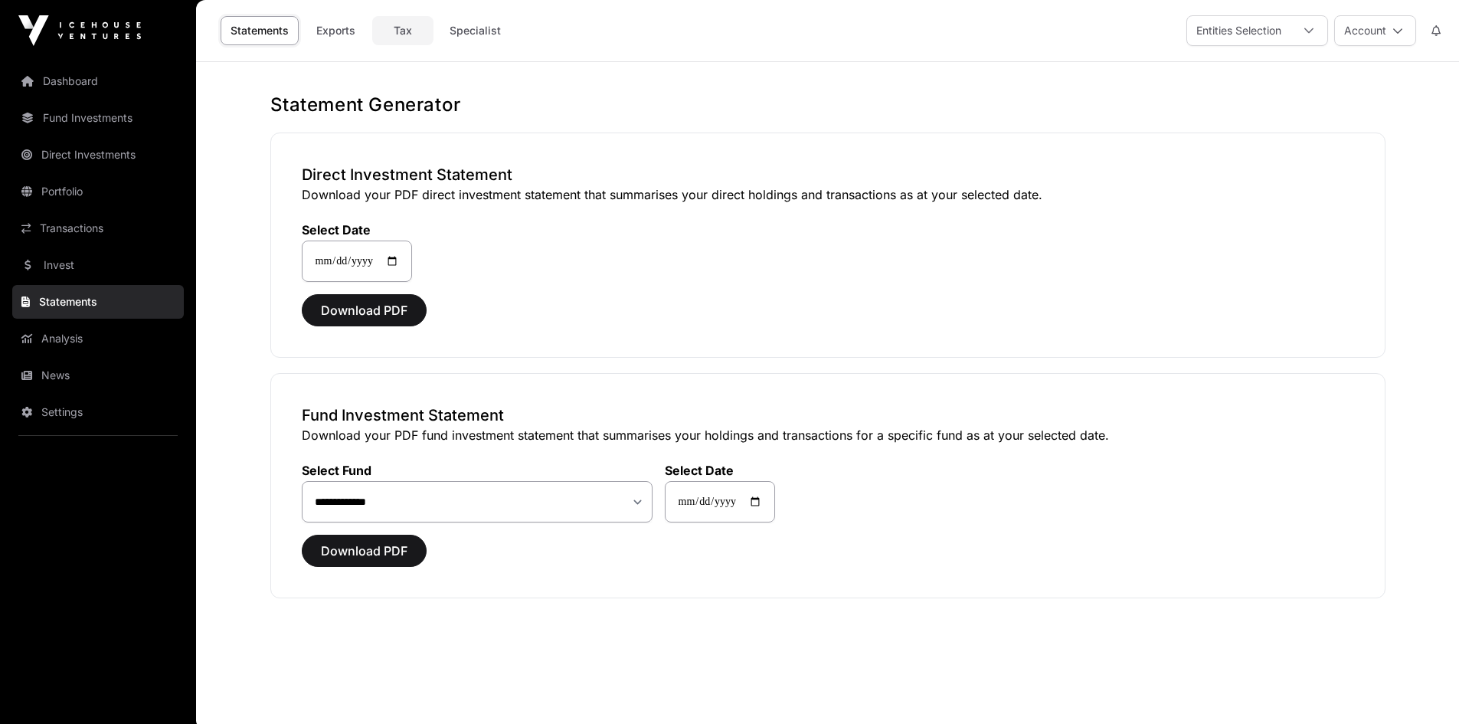
click at [397, 31] on link "Tax" at bounding box center [402, 30] width 61 height 29
select select
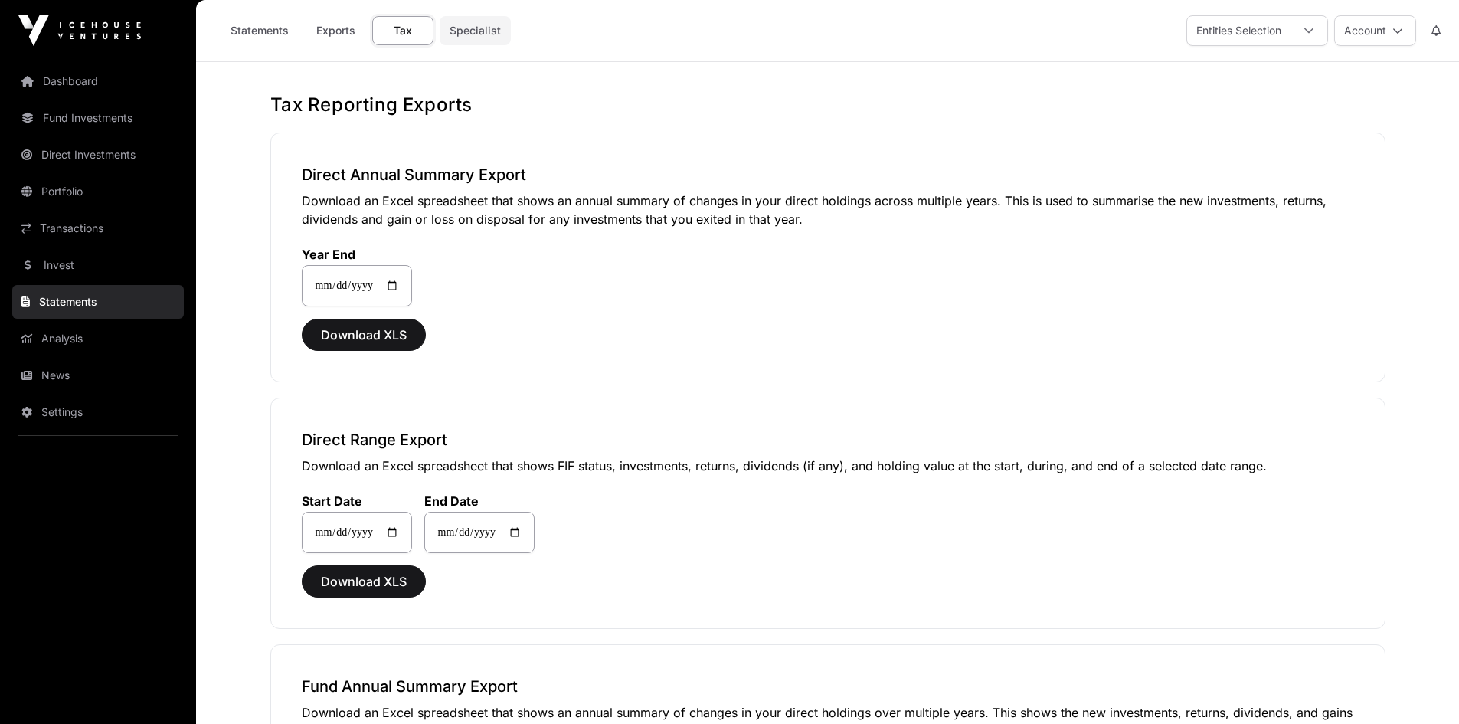
click at [469, 31] on link "Specialist" at bounding box center [475, 30] width 71 height 29
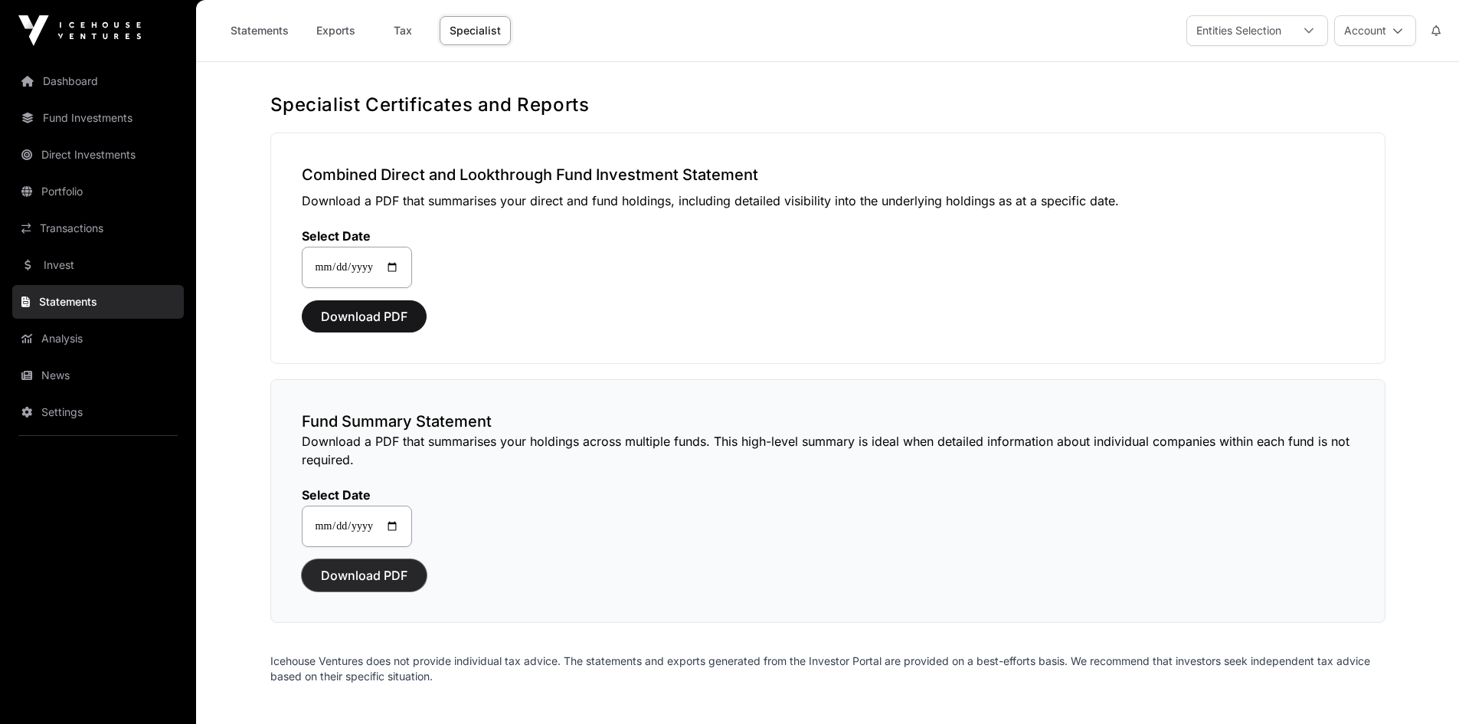
click at [352, 580] on span "Download PDF" at bounding box center [364, 575] width 87 height 18
click at [394, 570] on span "Download PDF" at bounding box center [364, 575] width 87 height 18
click at [400, 525] on input "**********" at bounding box center [357, 525] width 110 height 41
click at [356, 576] on span "Download PDF" at bounding box center [364, 575] width 87 height 18
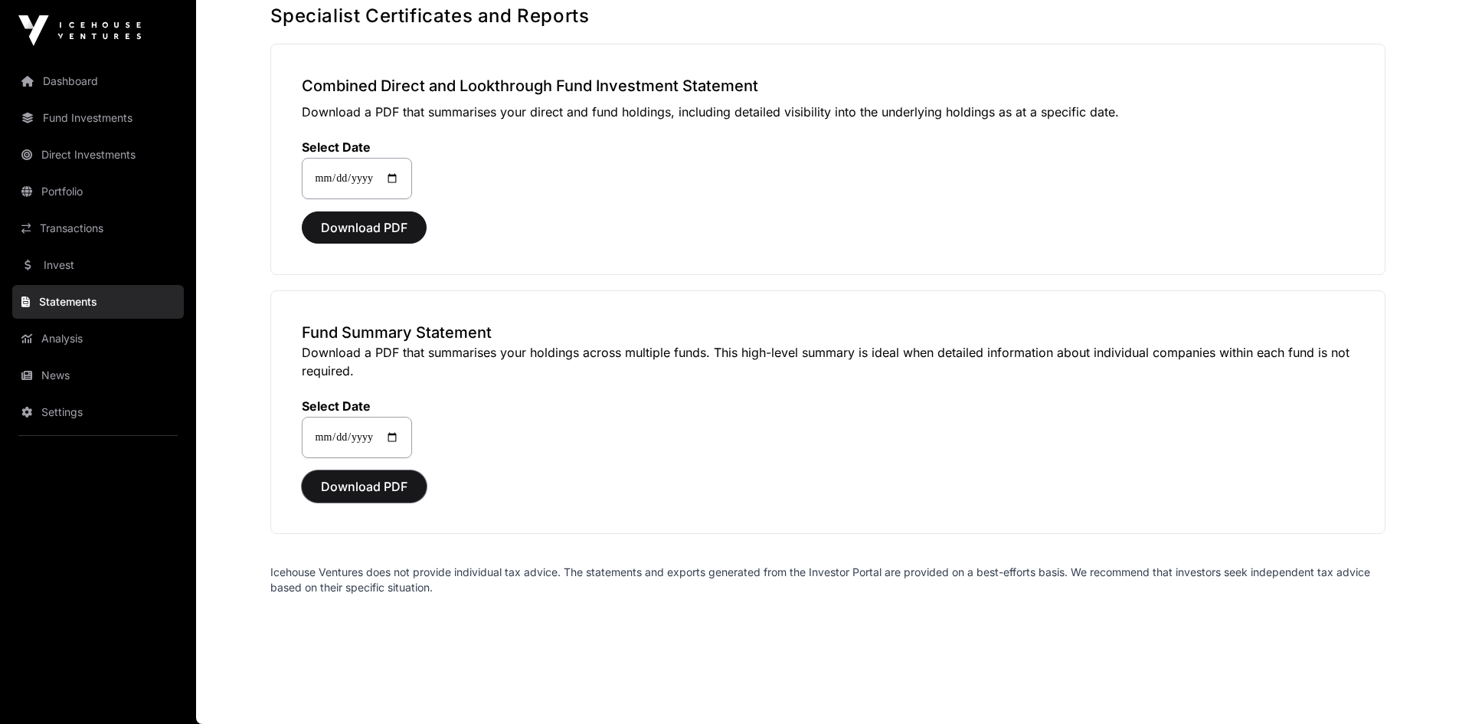
scroll to position [12, 0]
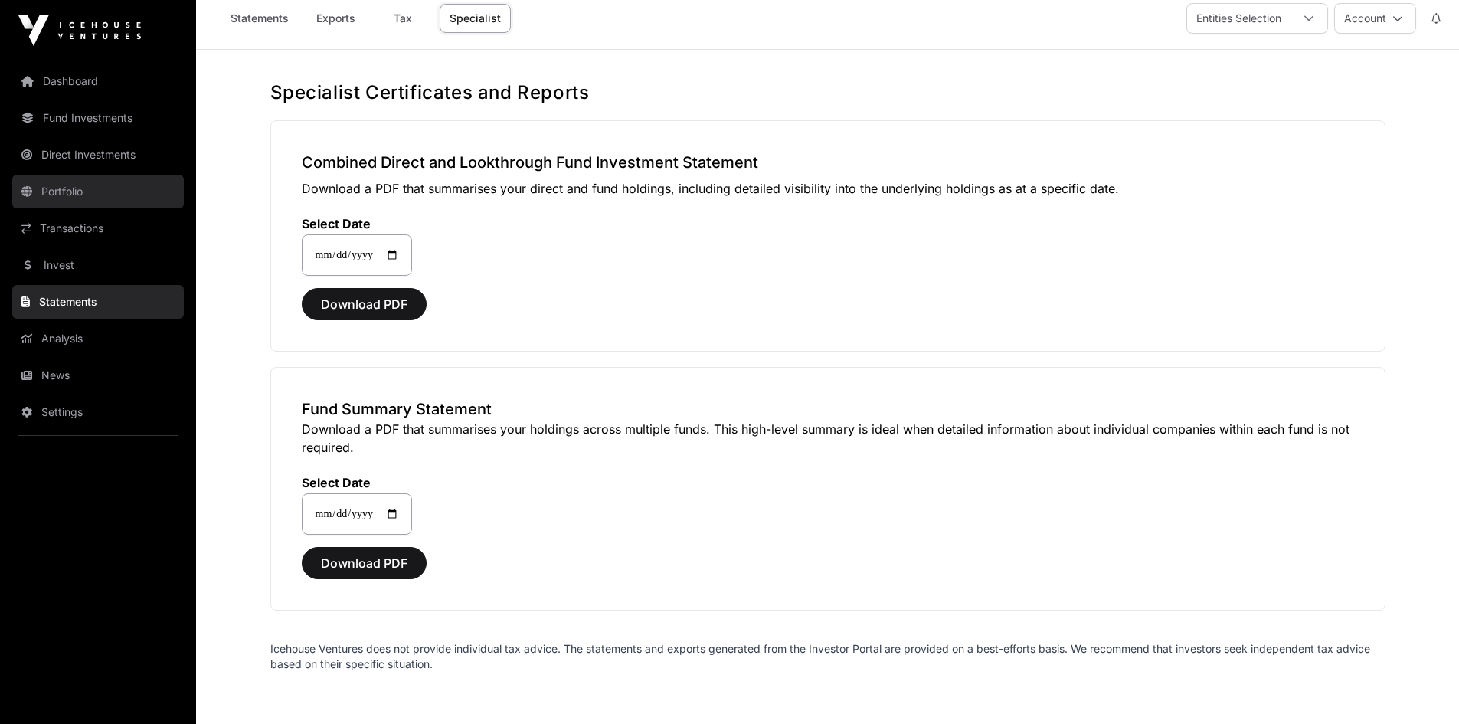
click at [80, 198] on link "Portfolio" at bounding box center [98, 192] width 172 height 34
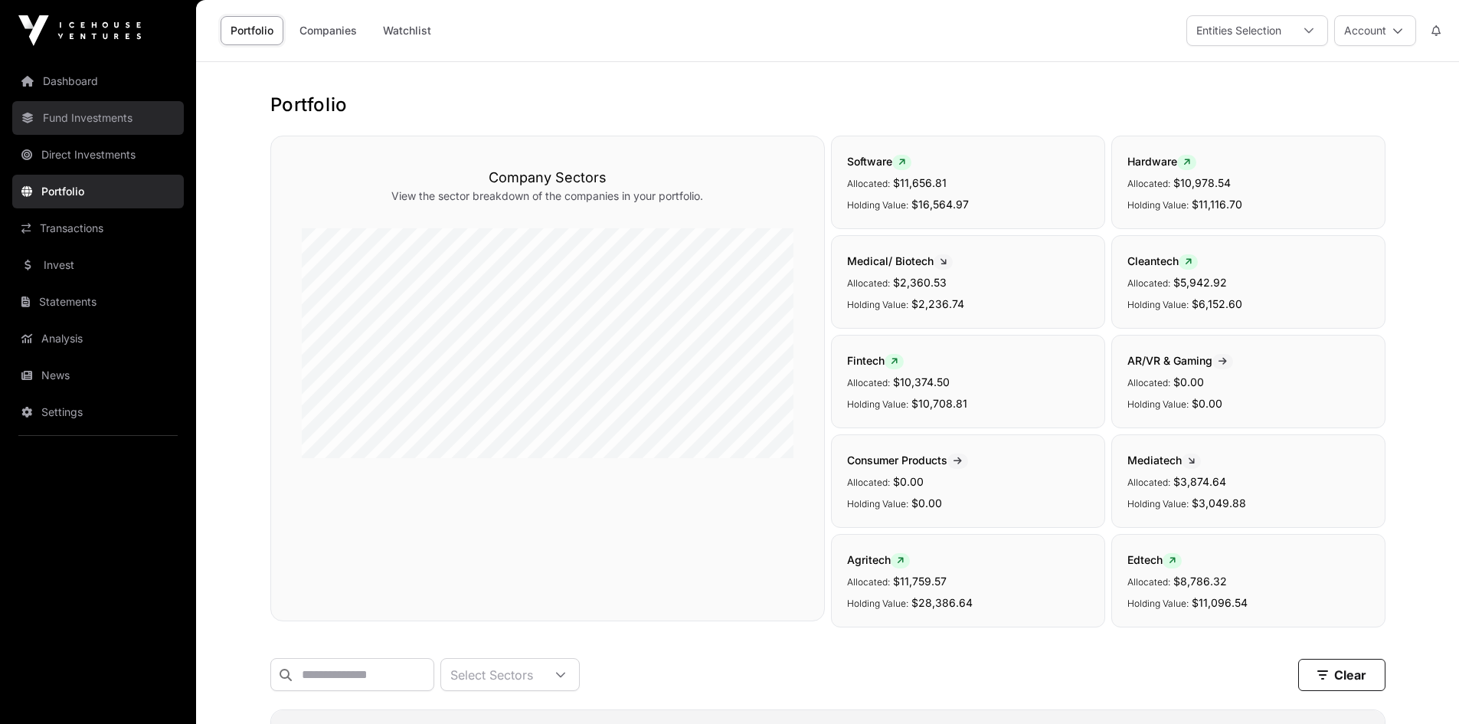
click at [143, 124] on link "Fund Investments" at bounding box center [98, 118] width 172 height 34
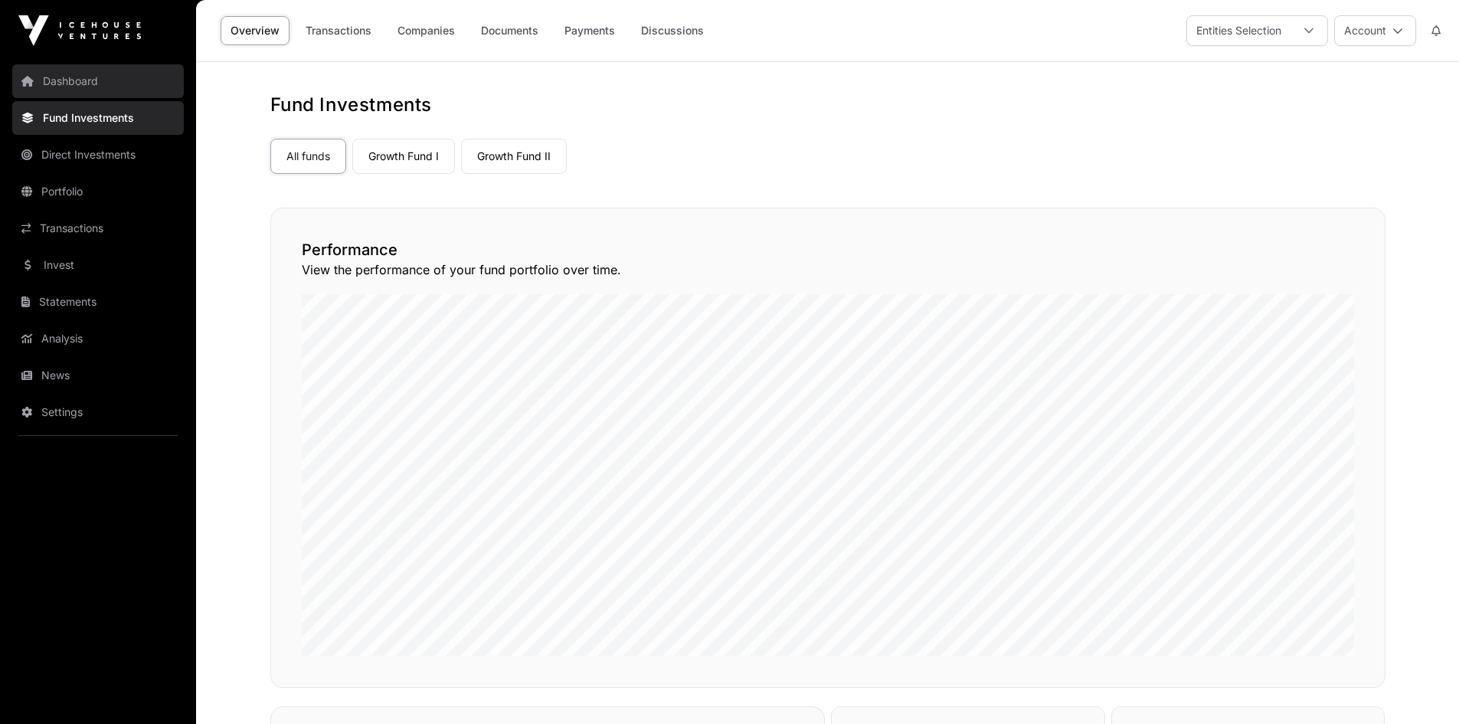
click at [140, 91] on link "Dashboard" at bounding box center [98, 81] width 172 height 34
